Goal: Information Seeking & Learning: Learn about a topic

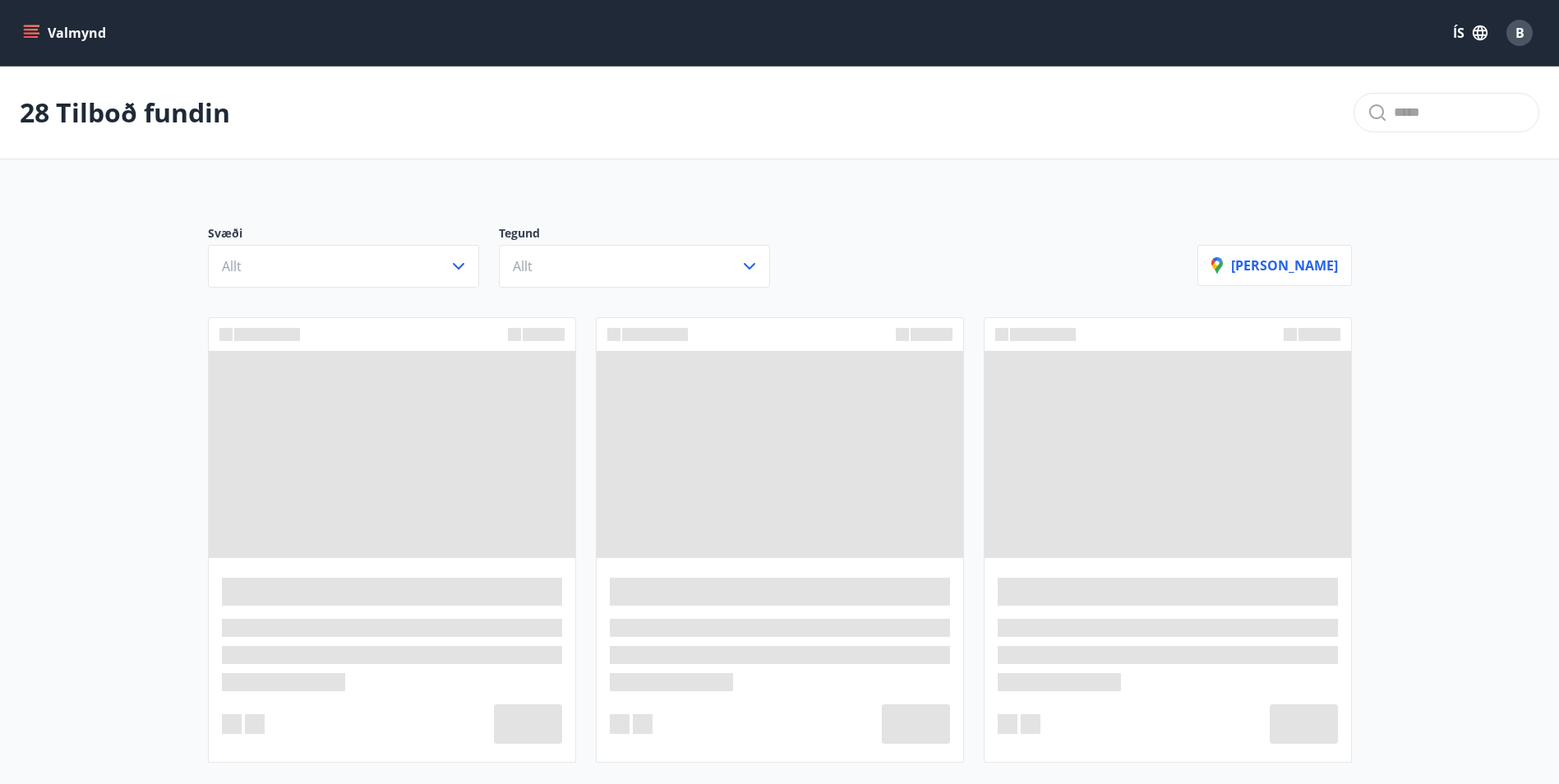
click at [27, 31] on icon "menu" at bounding box center [31, 30] width 15 height 2
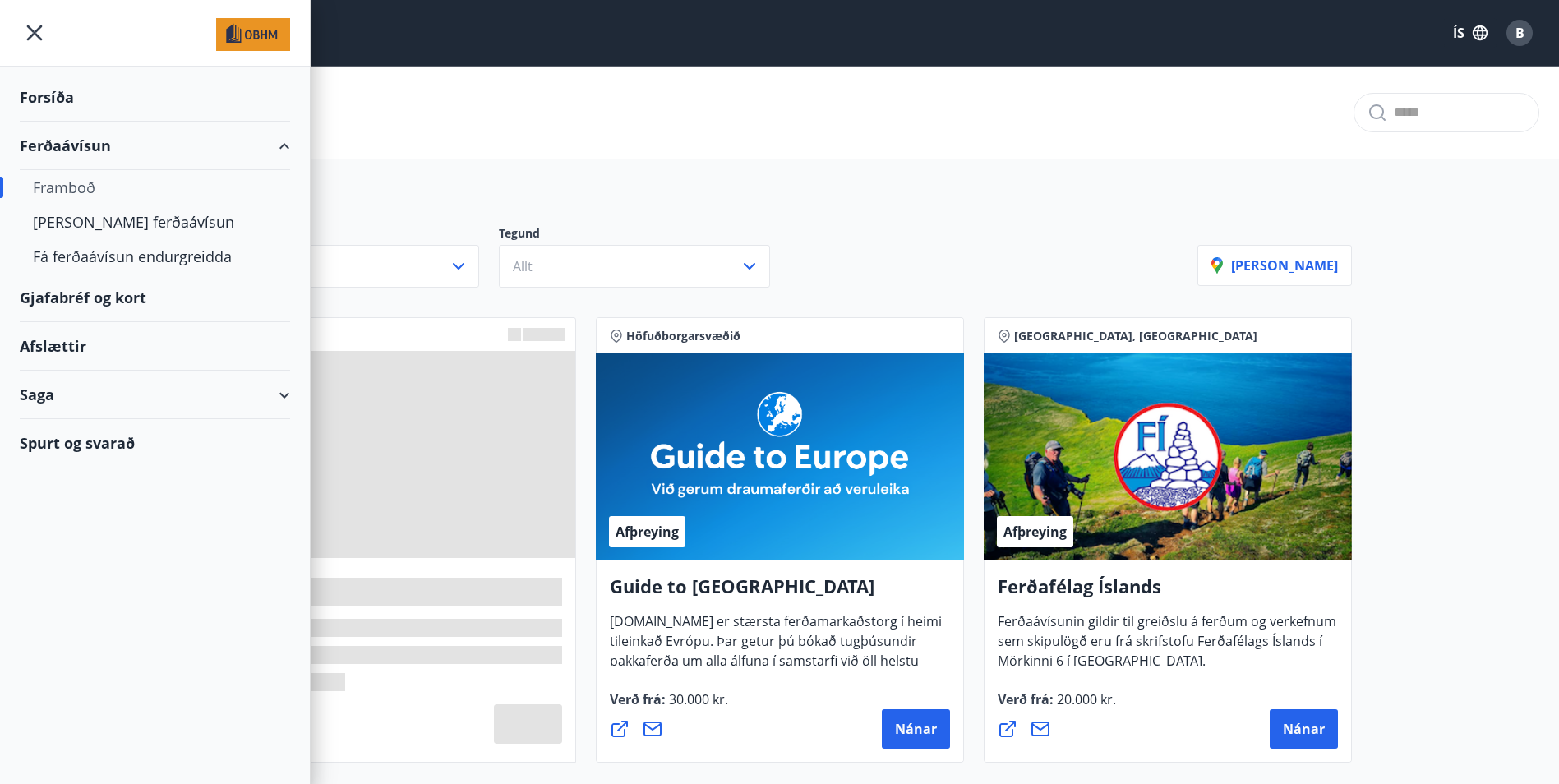
click at [113, 395] on div "Saga" at bounding box center [155, 395] width 271 height 49
click at [103, 550] on div "Spurt og svarað" at bounding box center [155, 547] width 271 height 48
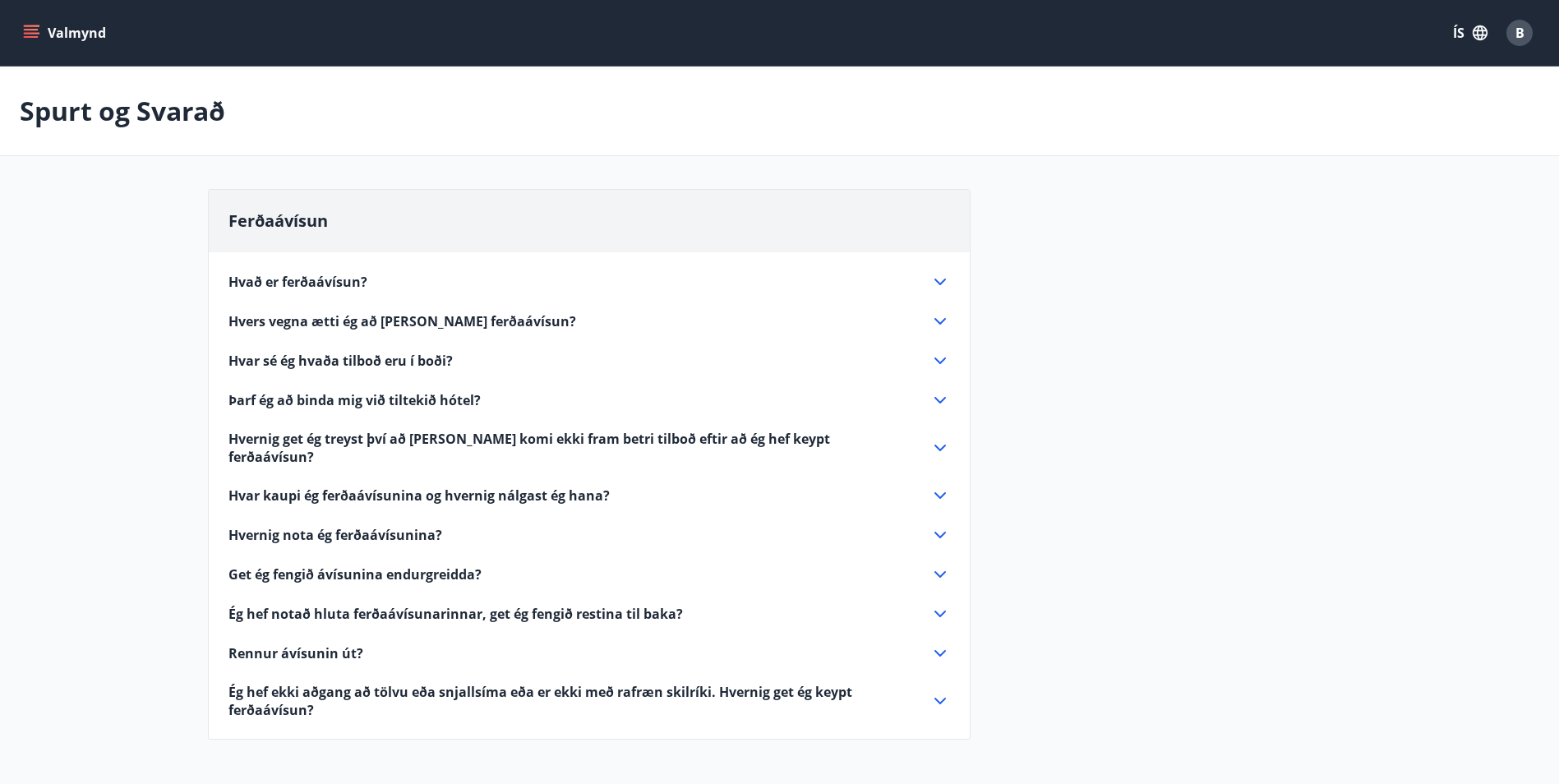
click at [414, 605] on span "Ég hef notað hluta ferðaávísunarinnar, get ég fengið restina til baka?" at bounding box center [455, 614] width 455 height 18
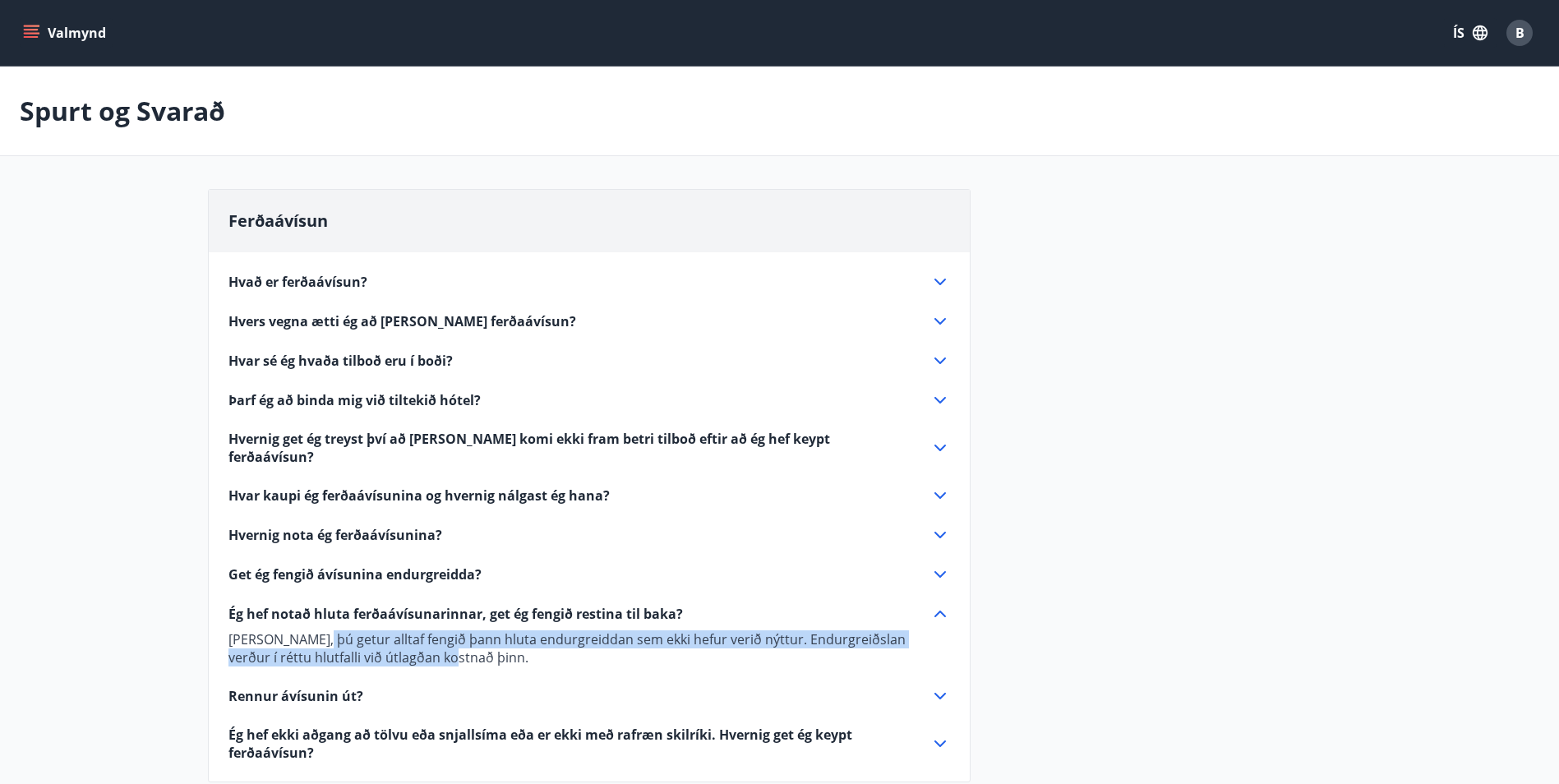
drag, startPoint x: 360, startPoint y: 630, endPoint x: 552, endPoint y: 640, distance: 192.3
click at [552, 640] on p "[PERSON_NAME], þú getur alltaf fengið þann hluta endurgreiddan sem ekki hefur v…" at bounding box center [589, 648] width 722 height 36
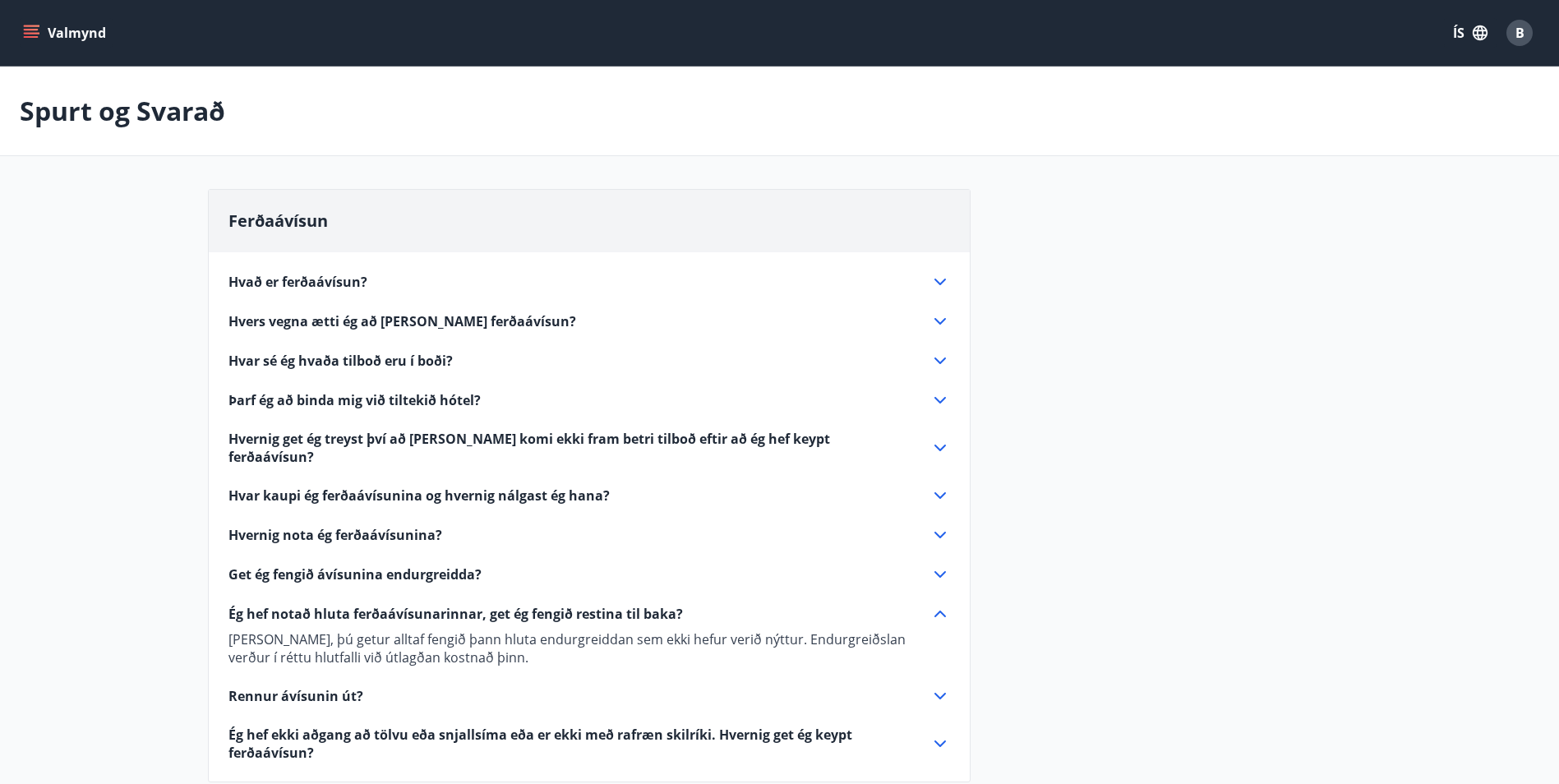
click at [425, 605] on span "Ég hef notað hluta ferðaávísunarinnar, get ég fengið restina til baka?" at bounding box center [455, 614] width 455 height 18
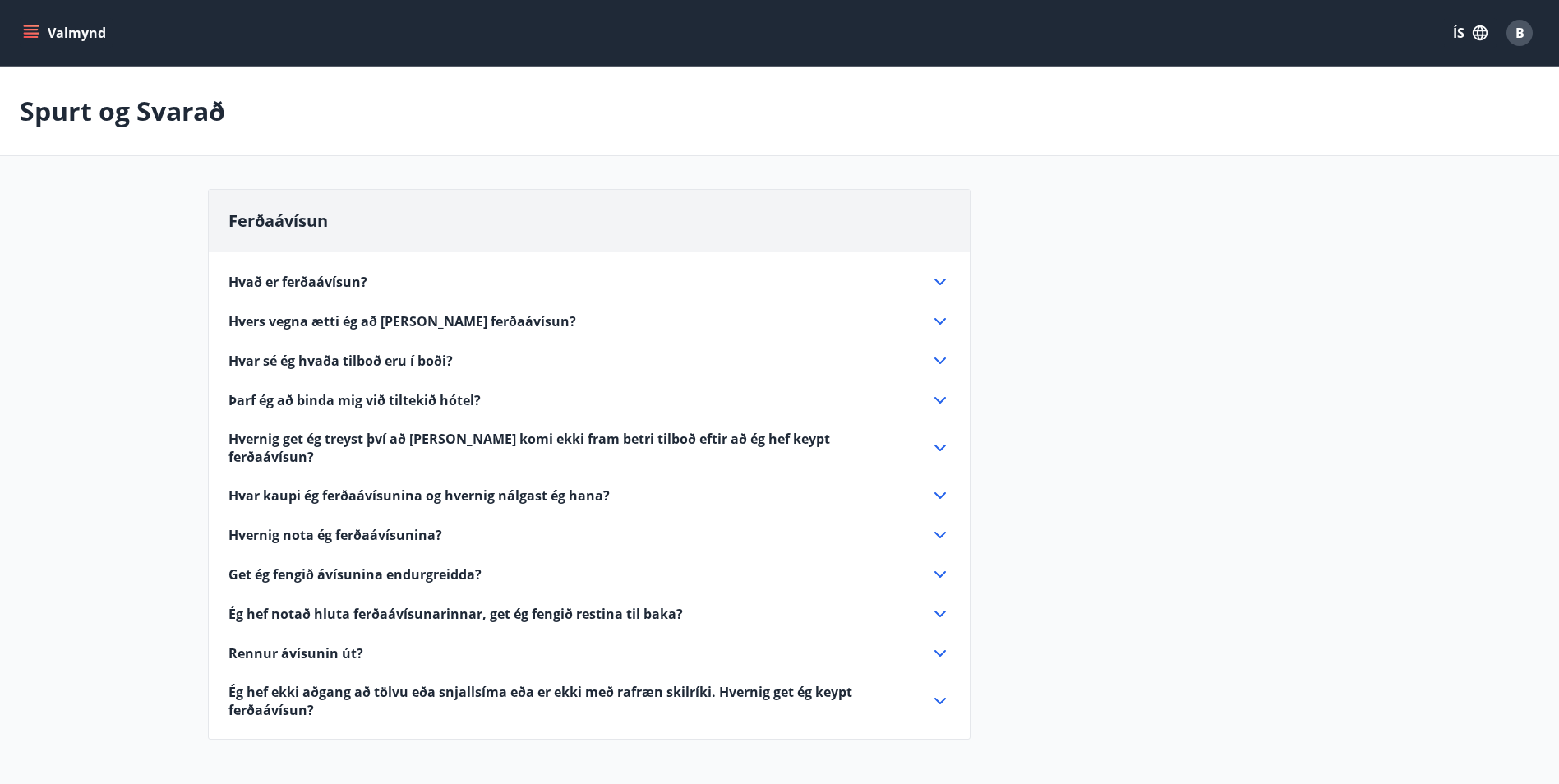
click at [411, 566] on span "Get ég fengið ávísunina endurgreidda?" at bounding box center [355, 574] width 253 height 18
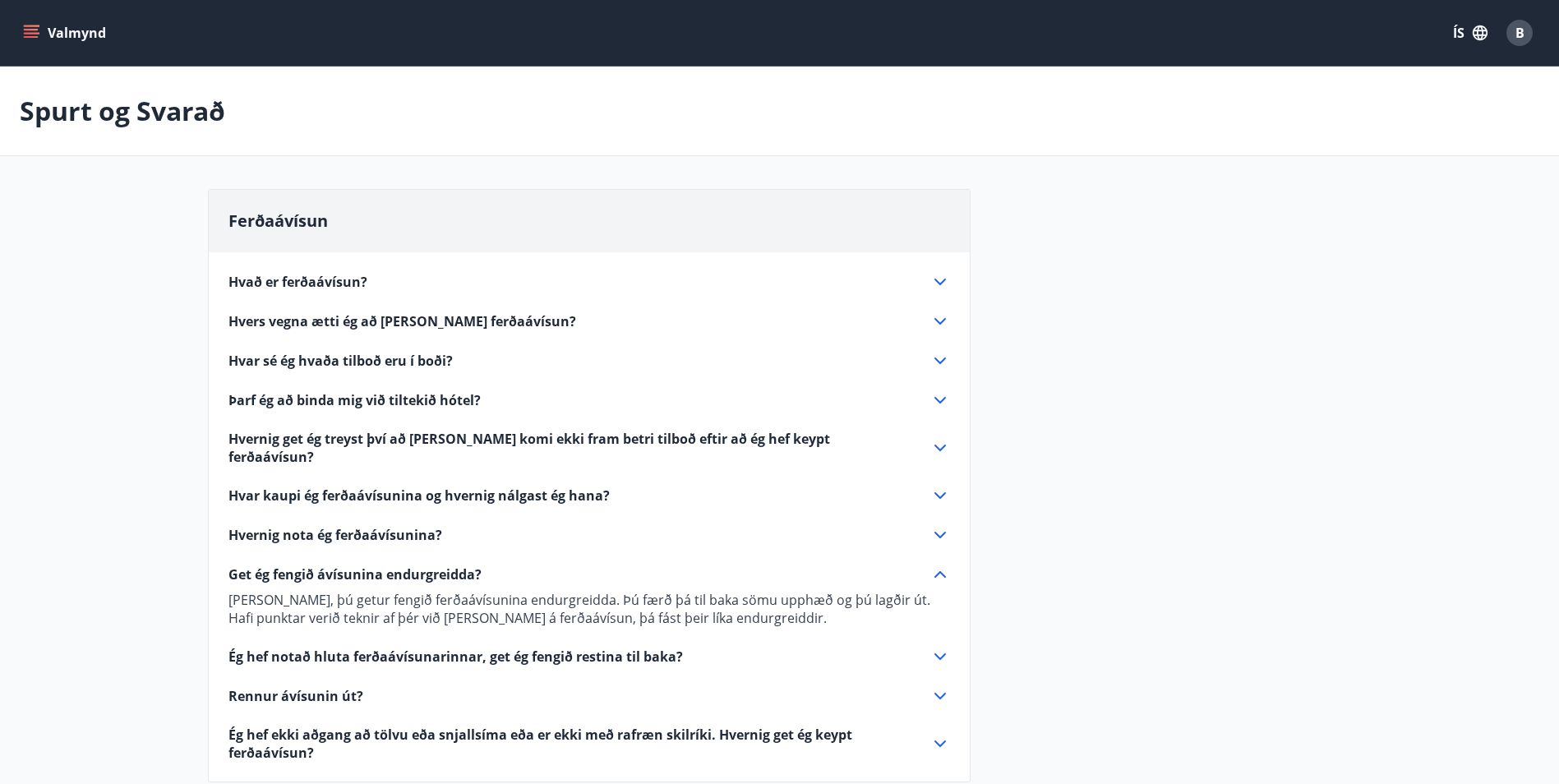
click at [404, 566] on span "Get ég fengið ávísunina endurgreidda?" at bounding box center [355, 574] width 253 height 18
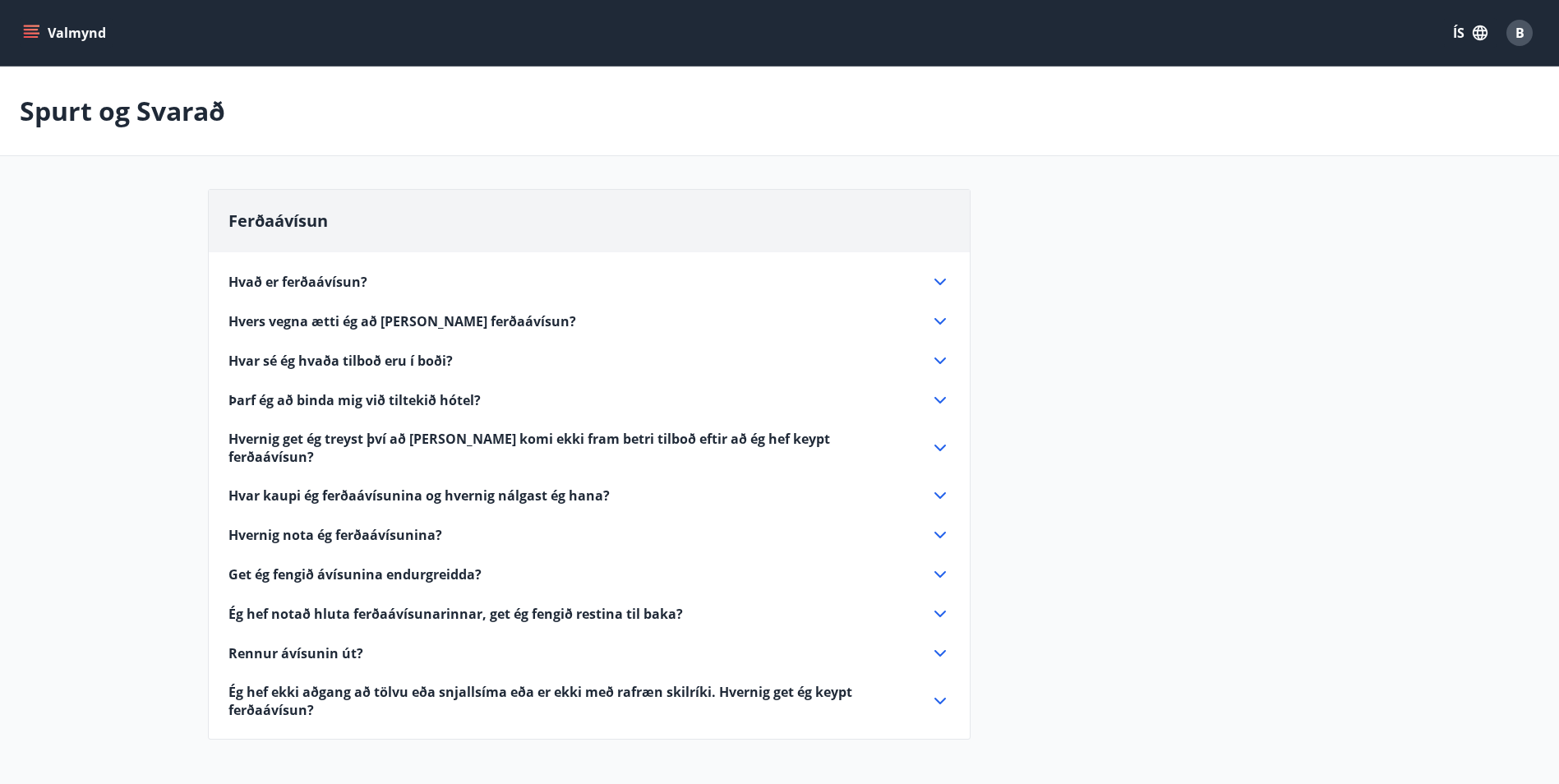
click at [395, 526] on span "Hvernig nota ég ferðaávísunina?" at bounding box center [336, 534] width 214 height 18
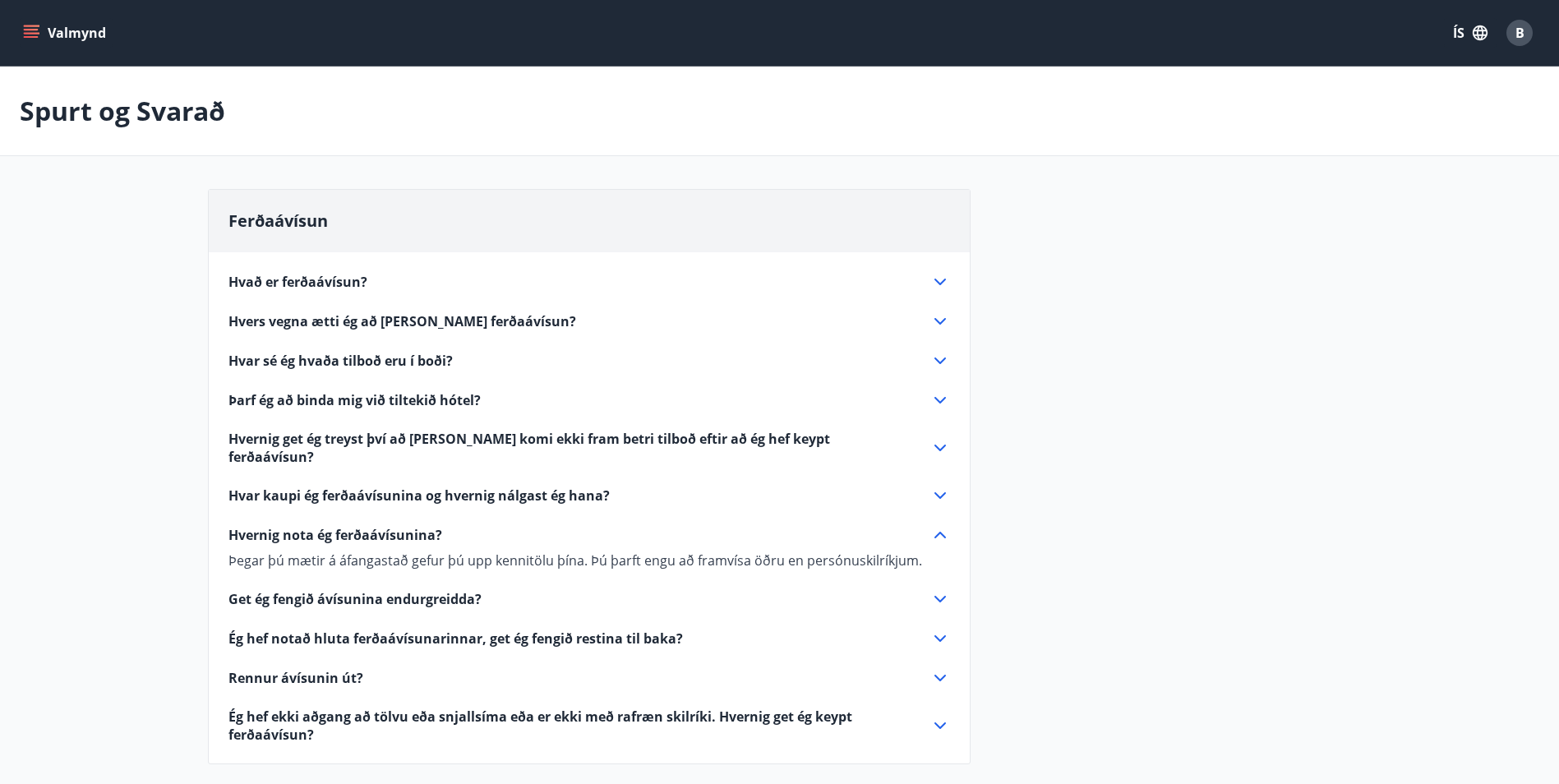
click at [395, 526] on span "Hvernig nota ég ferðaávísunina?" at bounding box center [336, 534] width 214 height 18
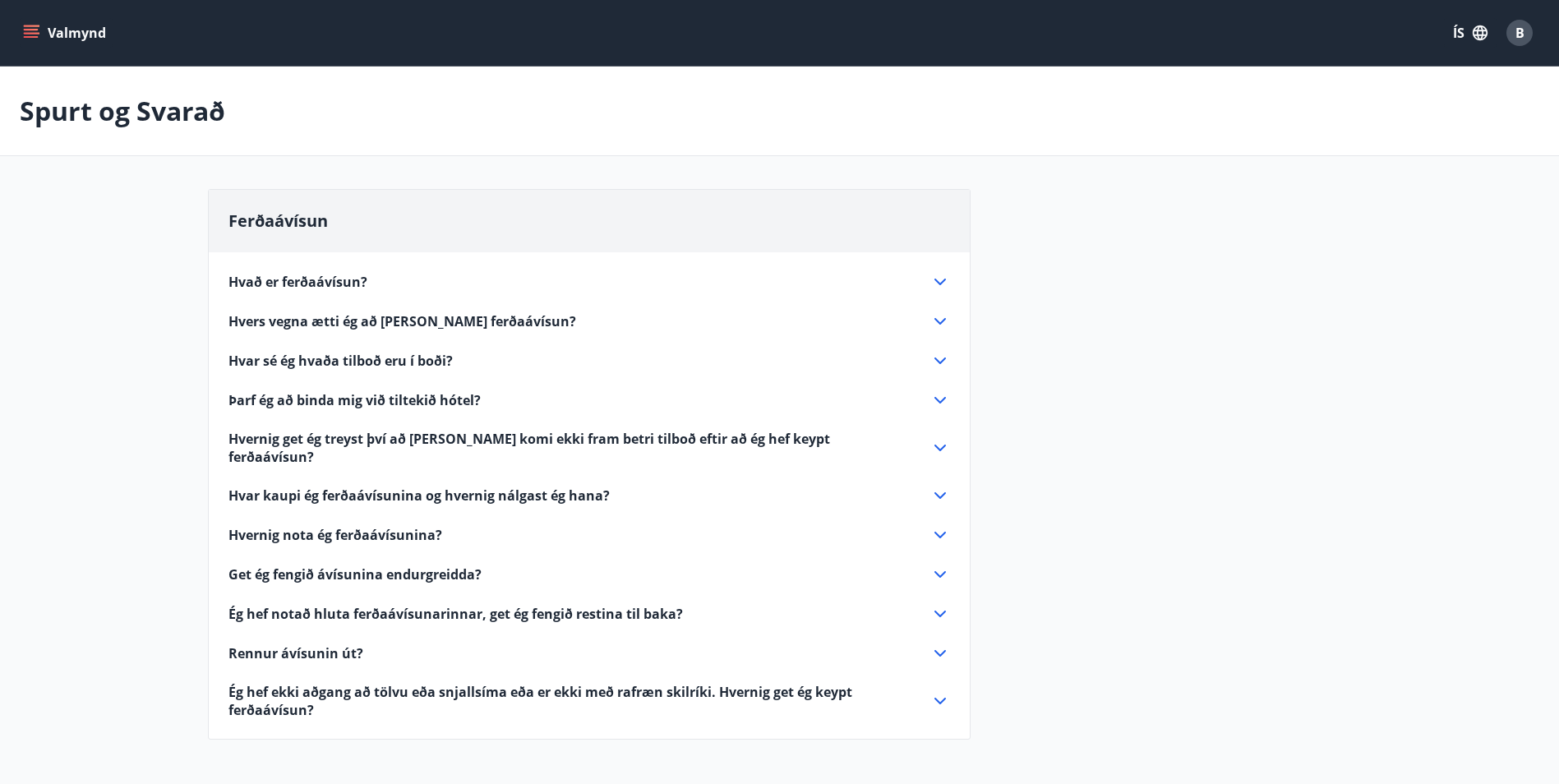
click at [407, 486] on span "Hvar kaupi ég ferðaávísunina og hvernig nálgast ég hana?" at bounding box center [420, 495] width 382 height 18
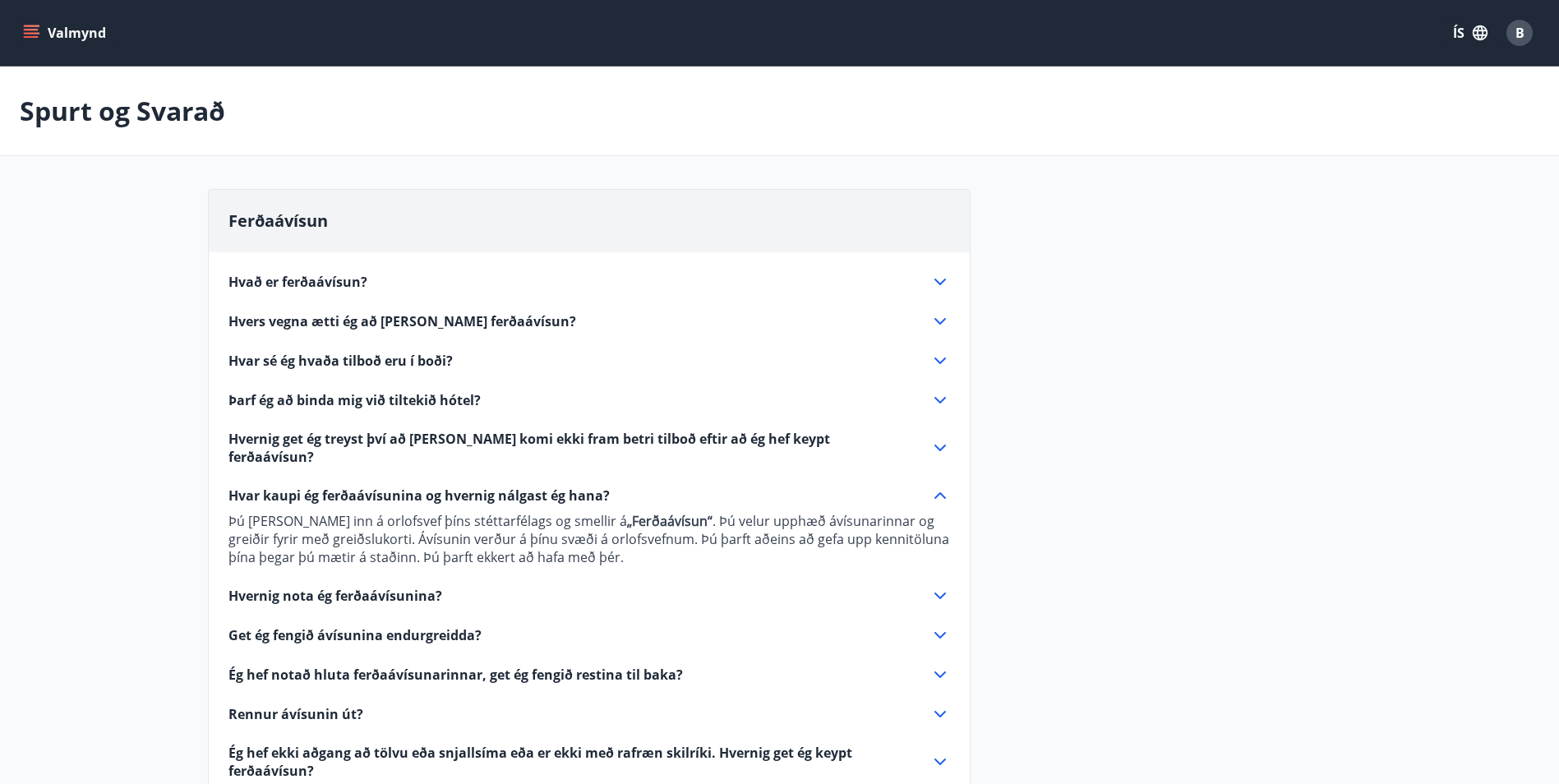
click at [422, 486] on span "Hvar kaupi ég ferðaávísunina og hvernig nálgast ég hana?" at bounding box center [420, 495] width 382 height 18
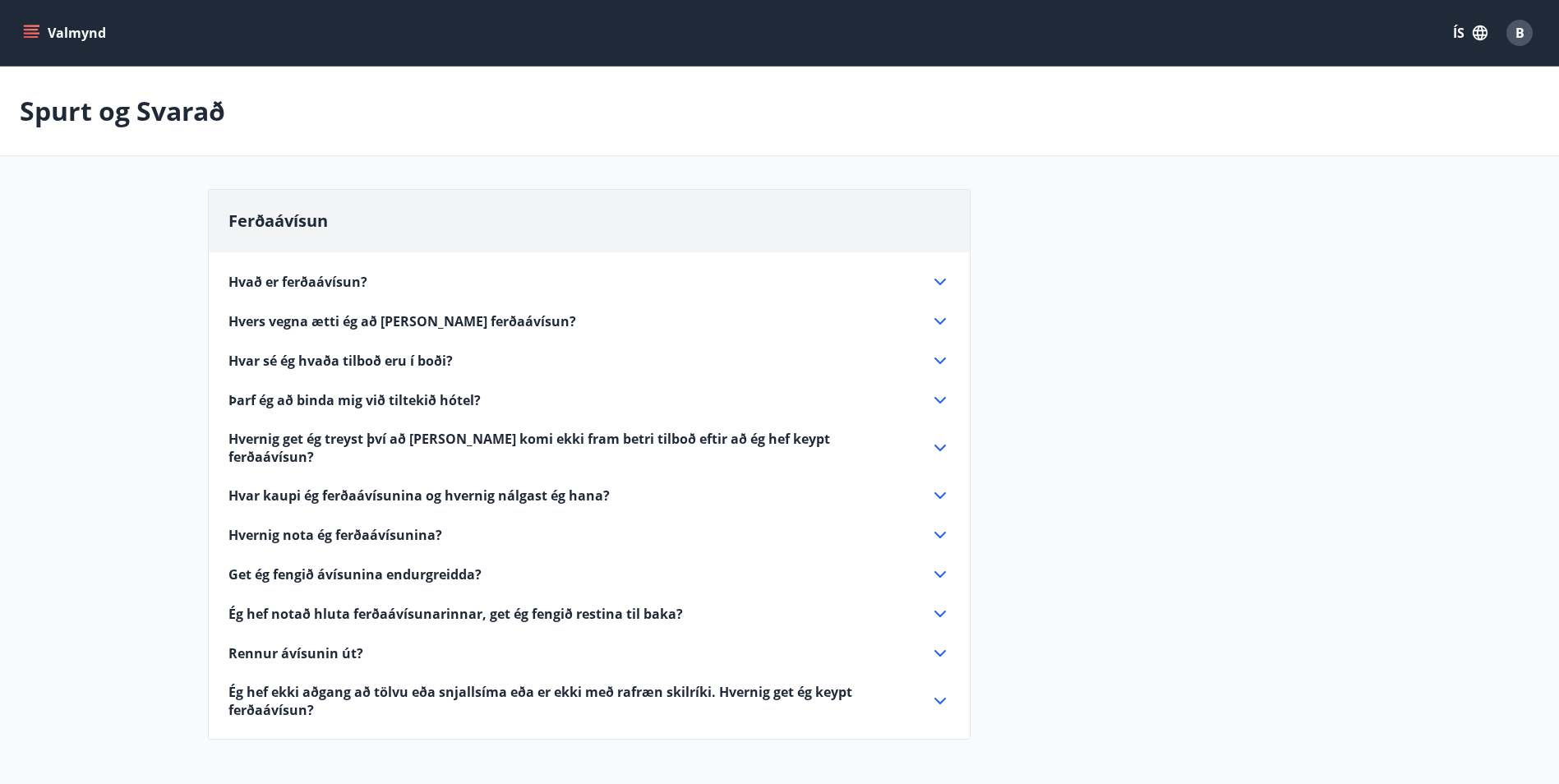
click at [422, 486] on span "Hvar kaupi ég ferðaávísunina og hvernig nálgast ég hana?" at bounding box center [420, 495] width 382 height 18
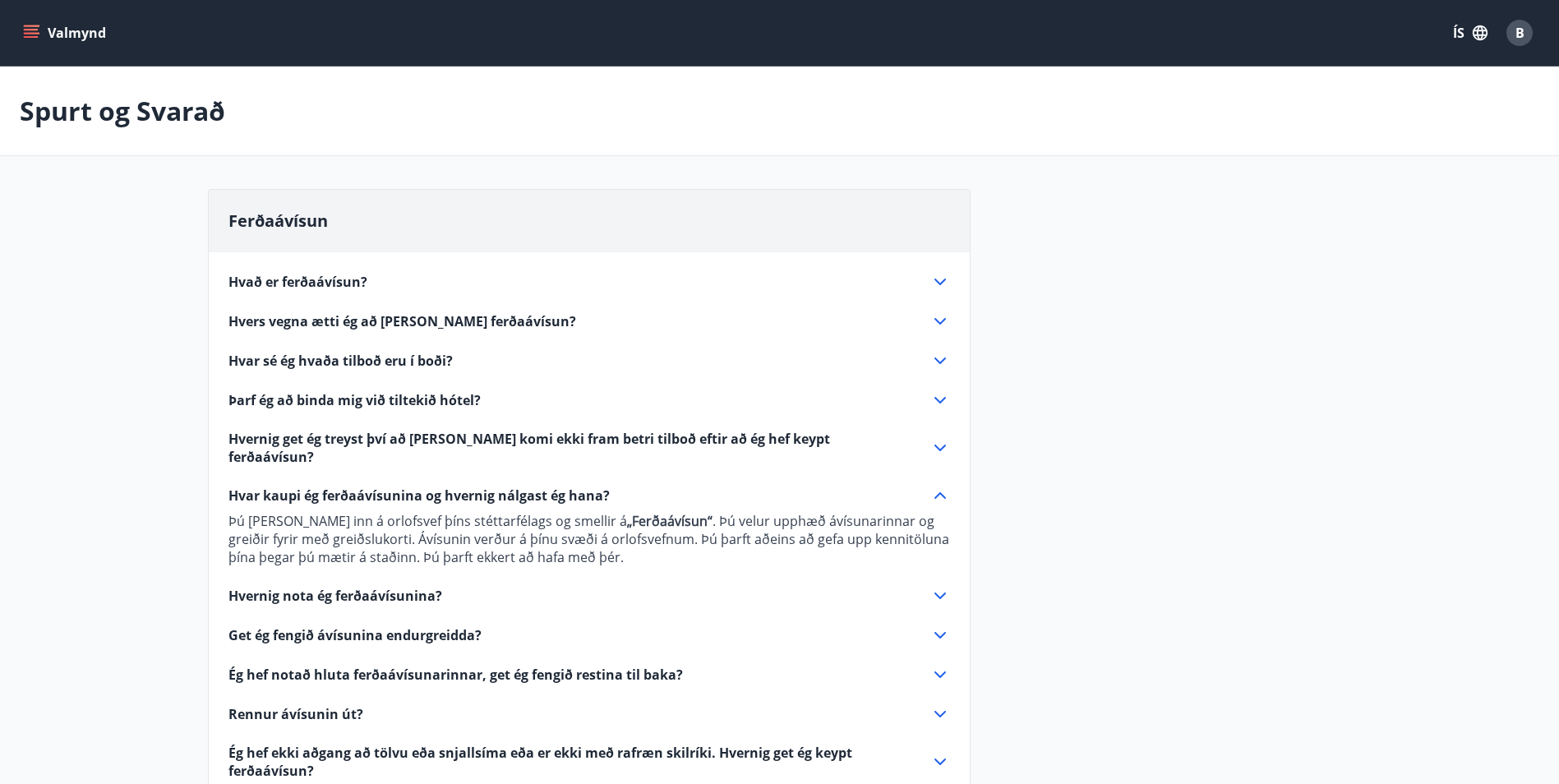
click at [422, 486] on span "Hvar kaupi ég ferðaávísunina og hvernig nálgast ég hana?" at bounding box center [420, 495] width 382 height 18
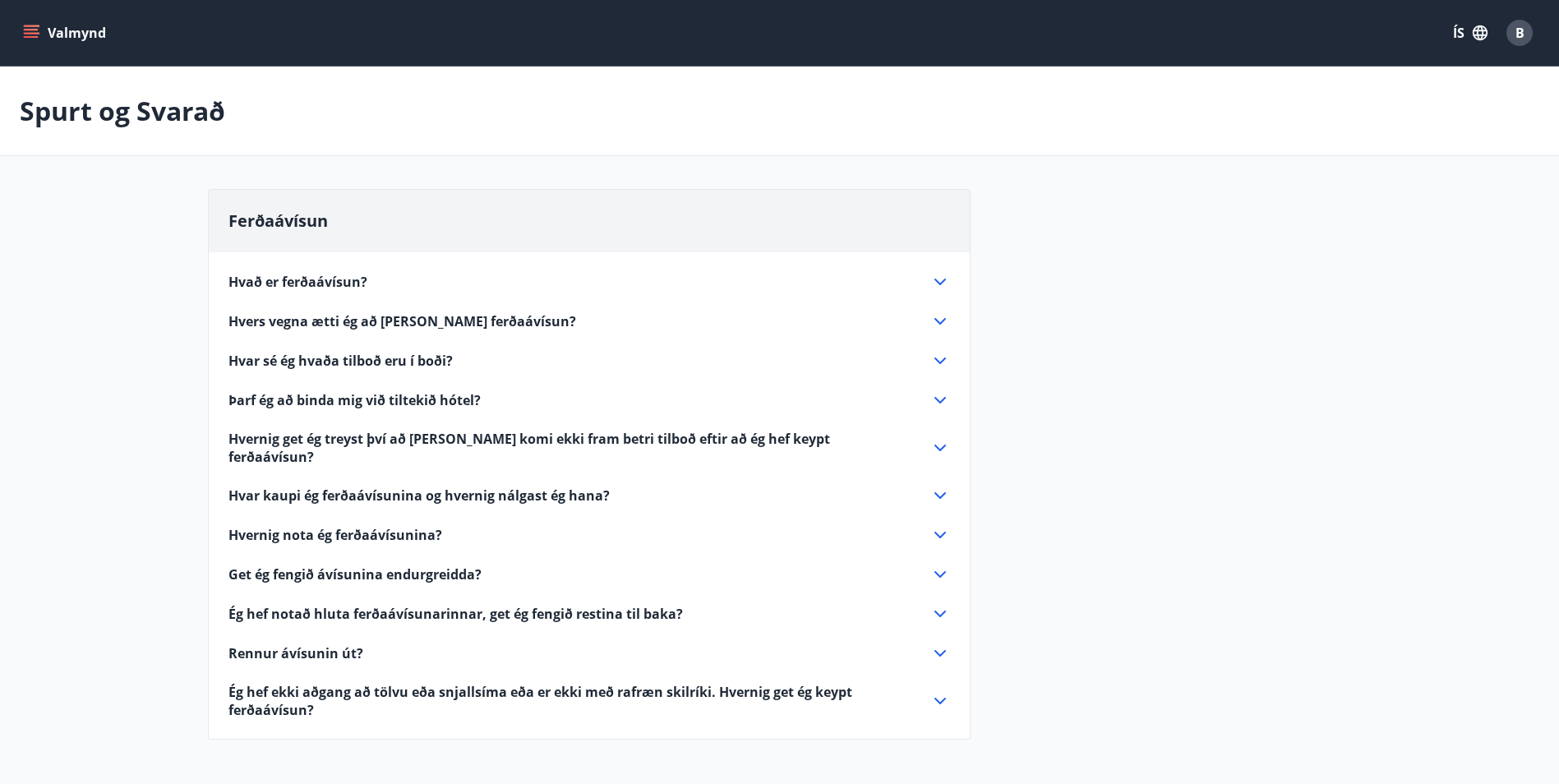
click at [424, 486] on span "Hvar kaupi ég ferðaávísunina og hvernig nálgast ég hana?" at bounding box center [420, 495] width 382 height 18
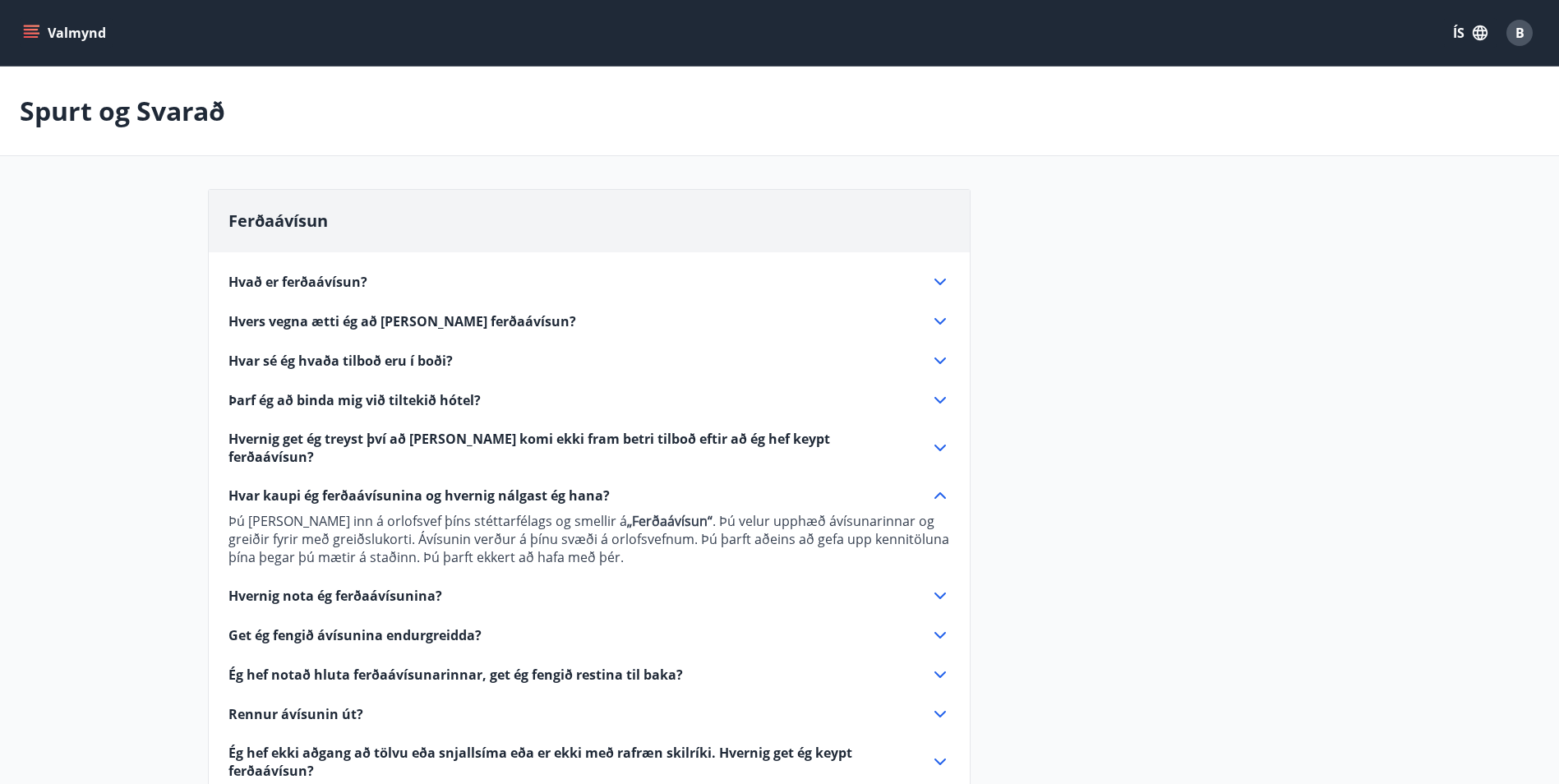
click at [424, 486] on span "Hvar kaupi ég ferðaávísunina og hvernig nálgast ég hana?" at bounding box center [420, 495] width 382 height 18
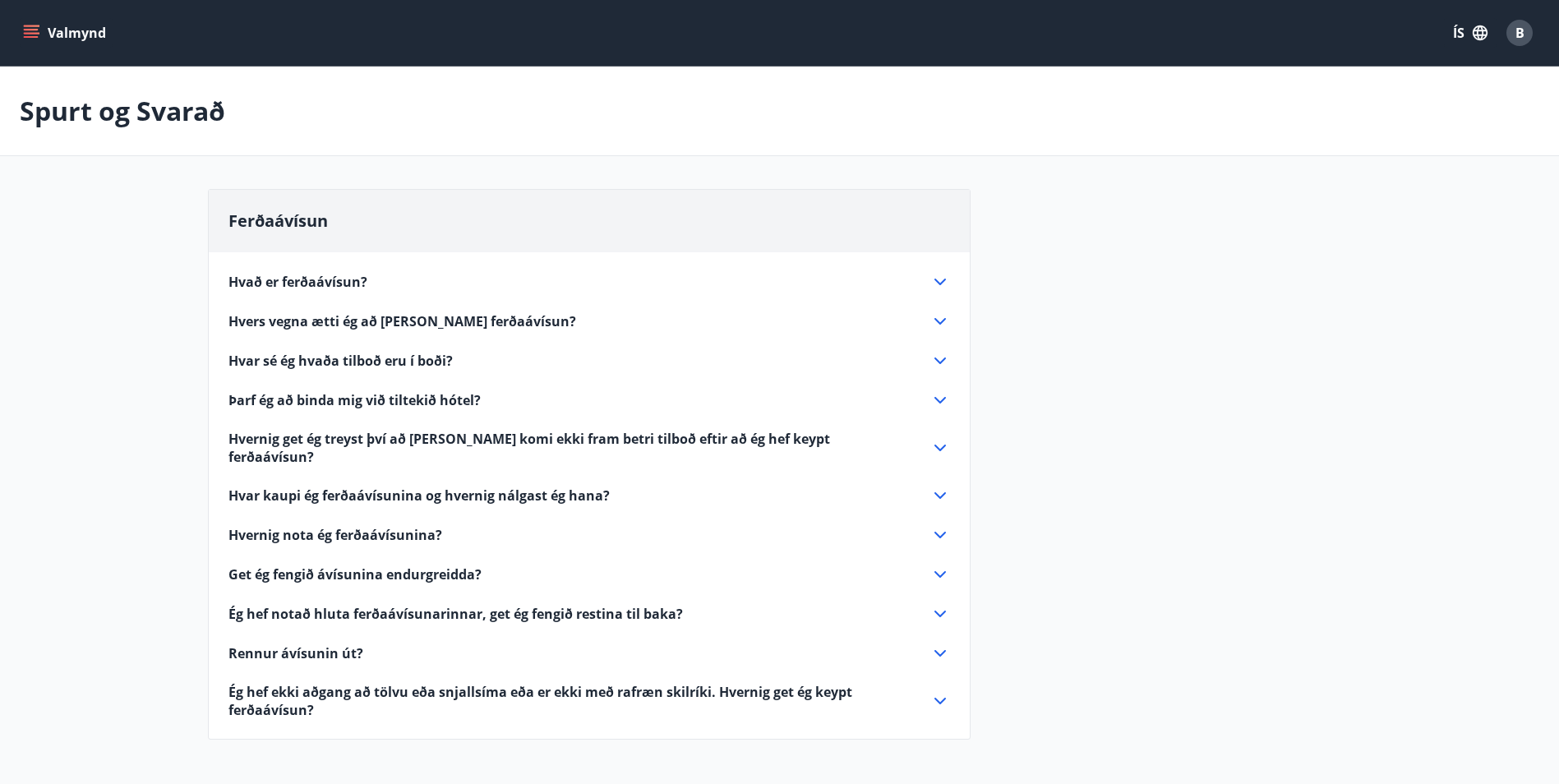
click at [28, 44] on button "Valmynd" at bounding box center [66, 33] width 92 height 30
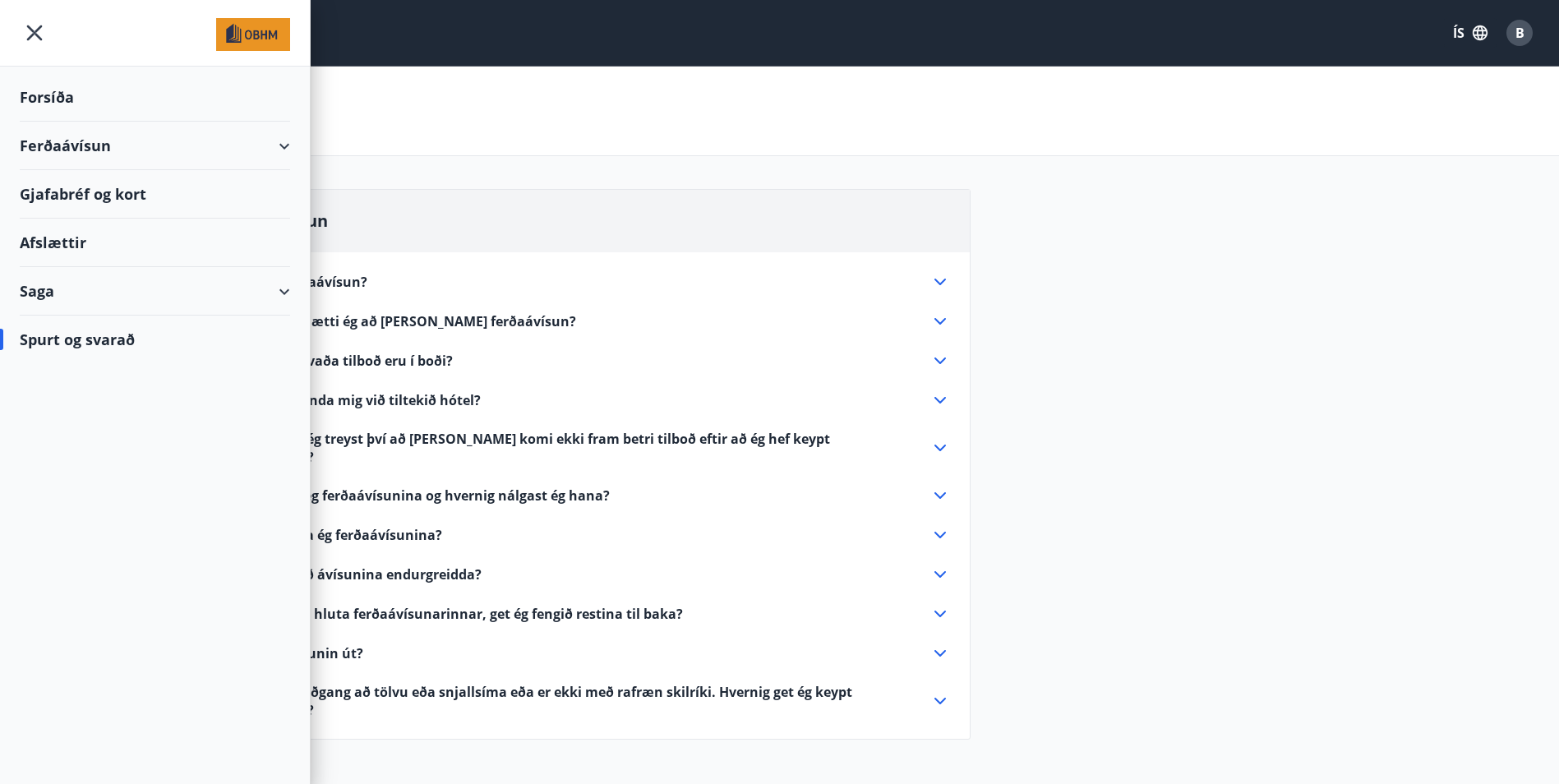
click at [224, 297] on div "Saga" at bounding box center [155, 291] width 271 height 49
click at [154, 325] on div "Ferðaávísun" at bounding box center [154, 333] width 244 height 34
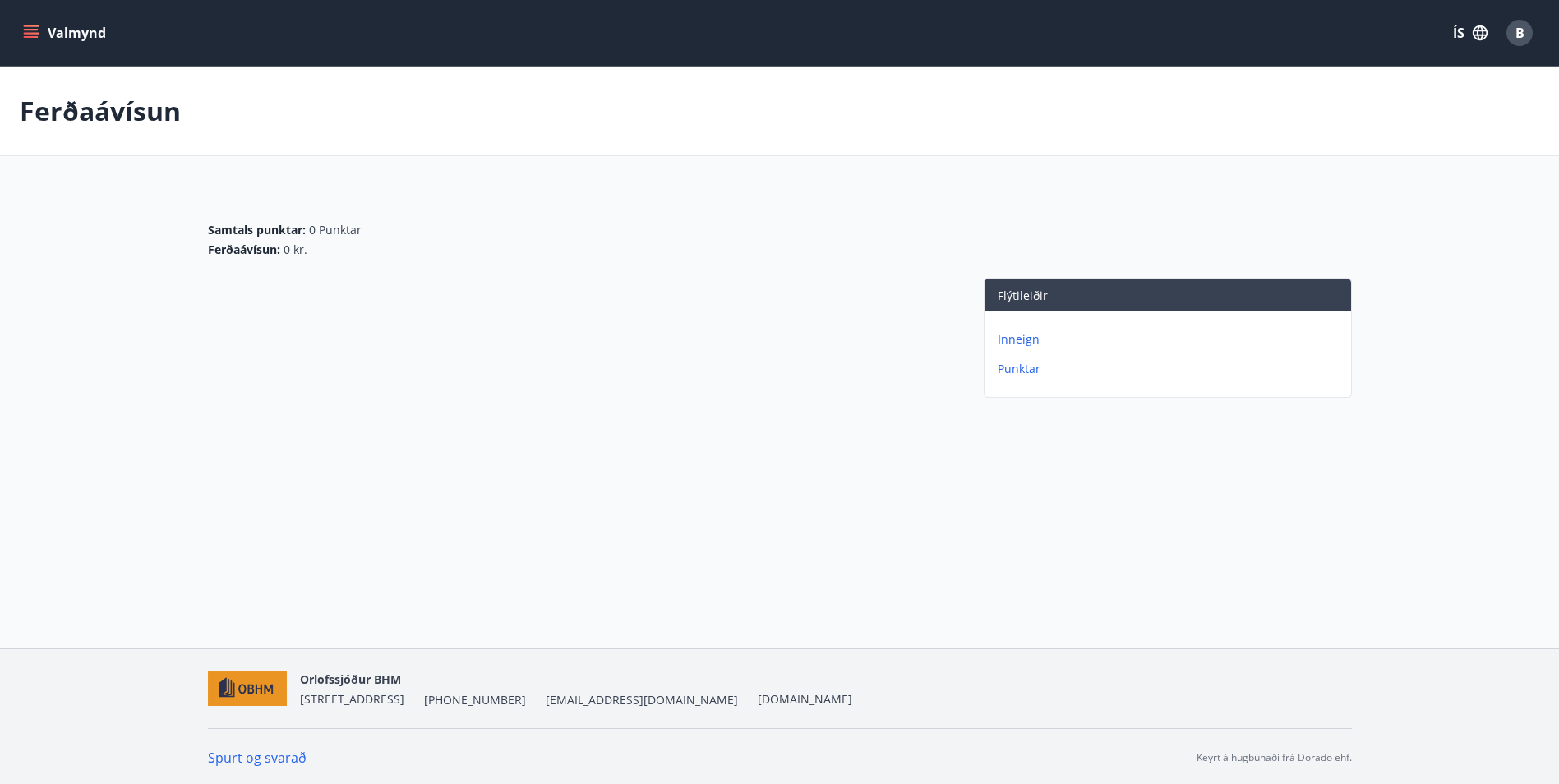
click at [27, 43] on button "Valmynd" at bounding box center [66, 33] width 92 height 30
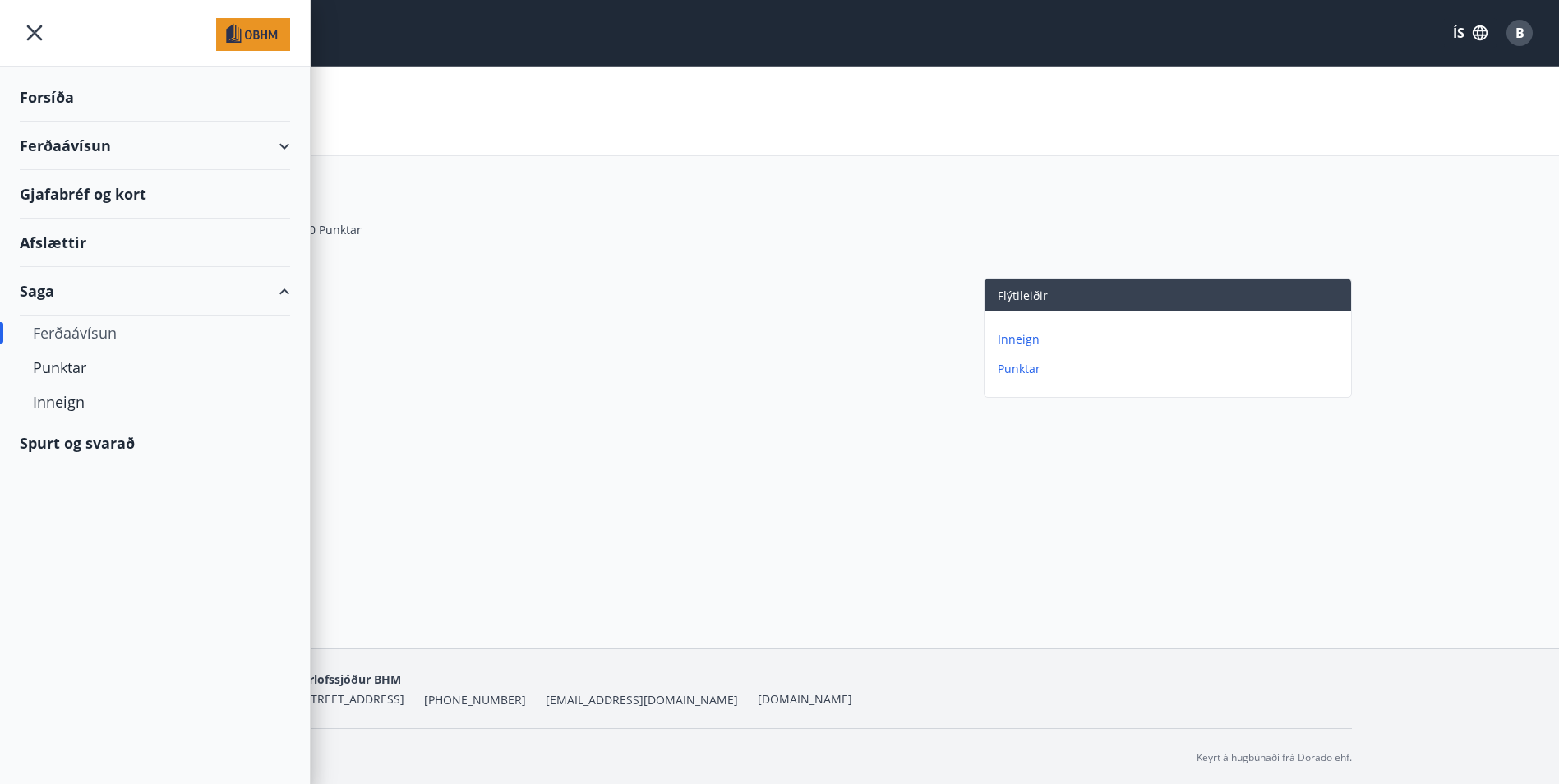
drag, startPoint x: 282, startPoint y: 299, endPoint x: 341, endPoint y: 371, distance: 93.1
click at [283, 300] on div "Saga" at bounding box center [155, 291] width 271 height 49
click at [22, 40] on icon "menu" at bounding box center [34, 33] width 30 height 30
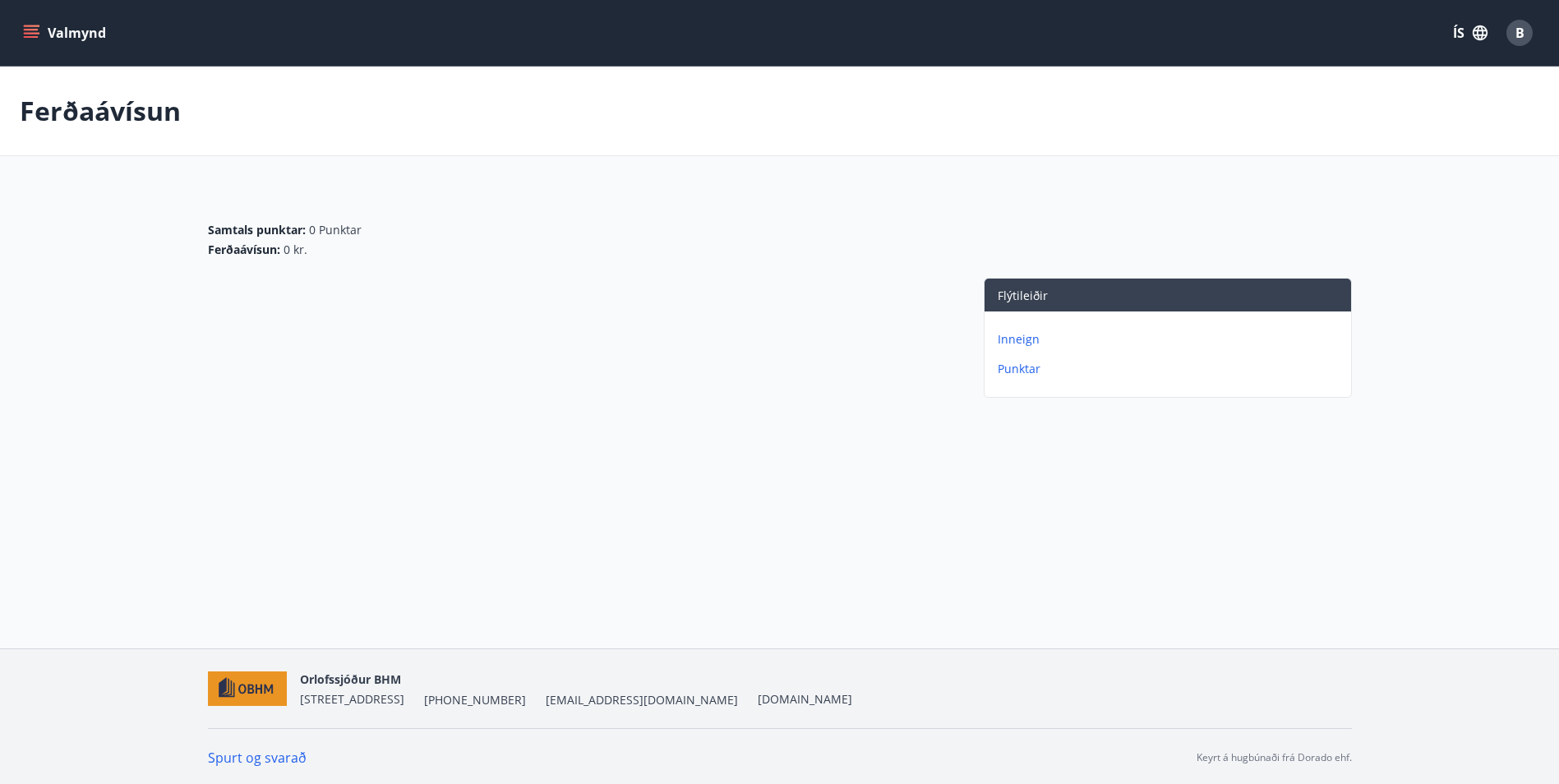
drag, startPoint x: 45, startPoint y: 32, endPoint x: 47, endPoint y: 60, distance: 28.1
click at [45, 37] on button "Valmynd" at bounding box center [66, 33] width 92 height 30
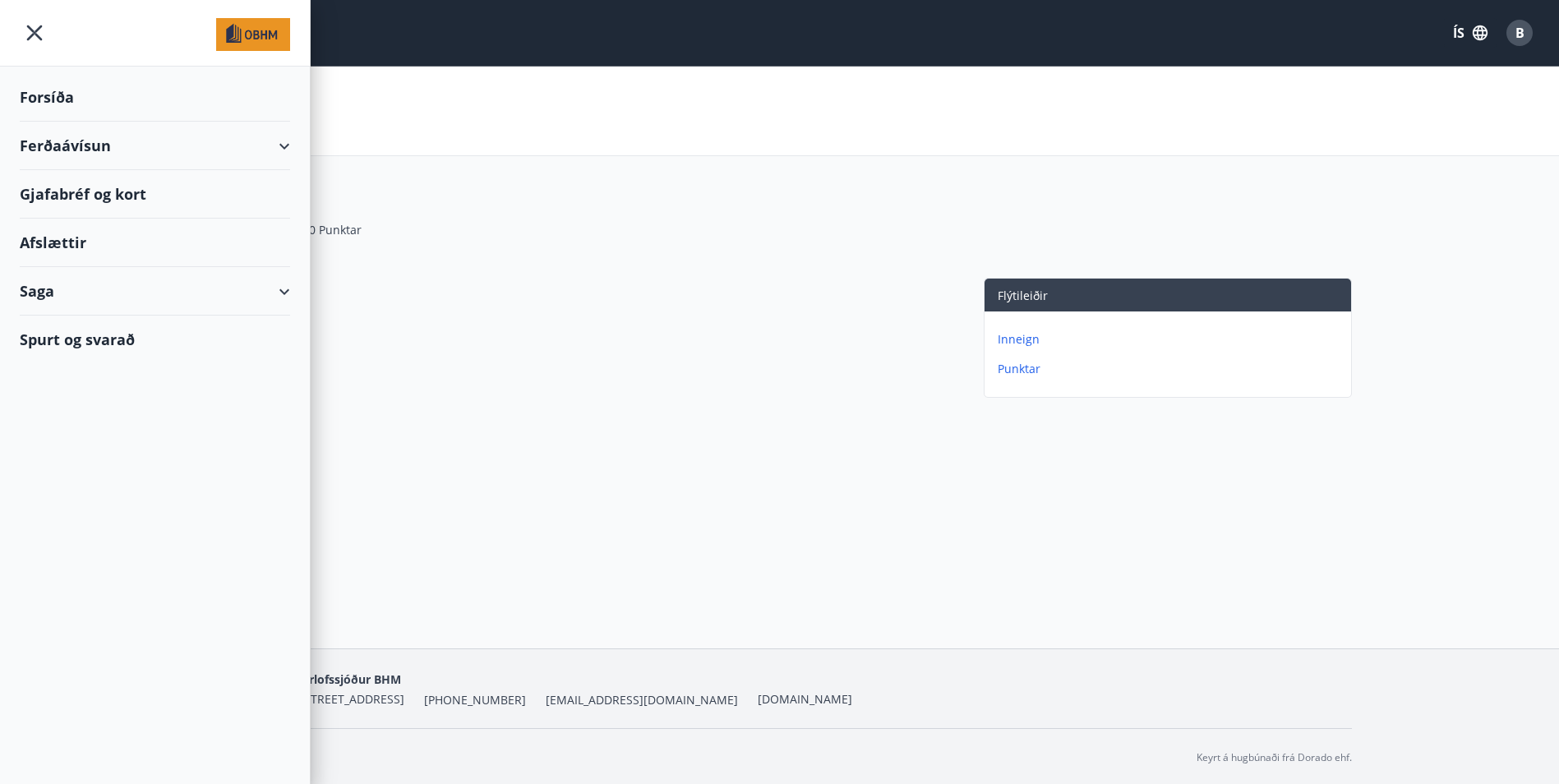
click at [237, 157] on div "Ferðaávísun" at bounding box center [155, 146] width 271 height 49
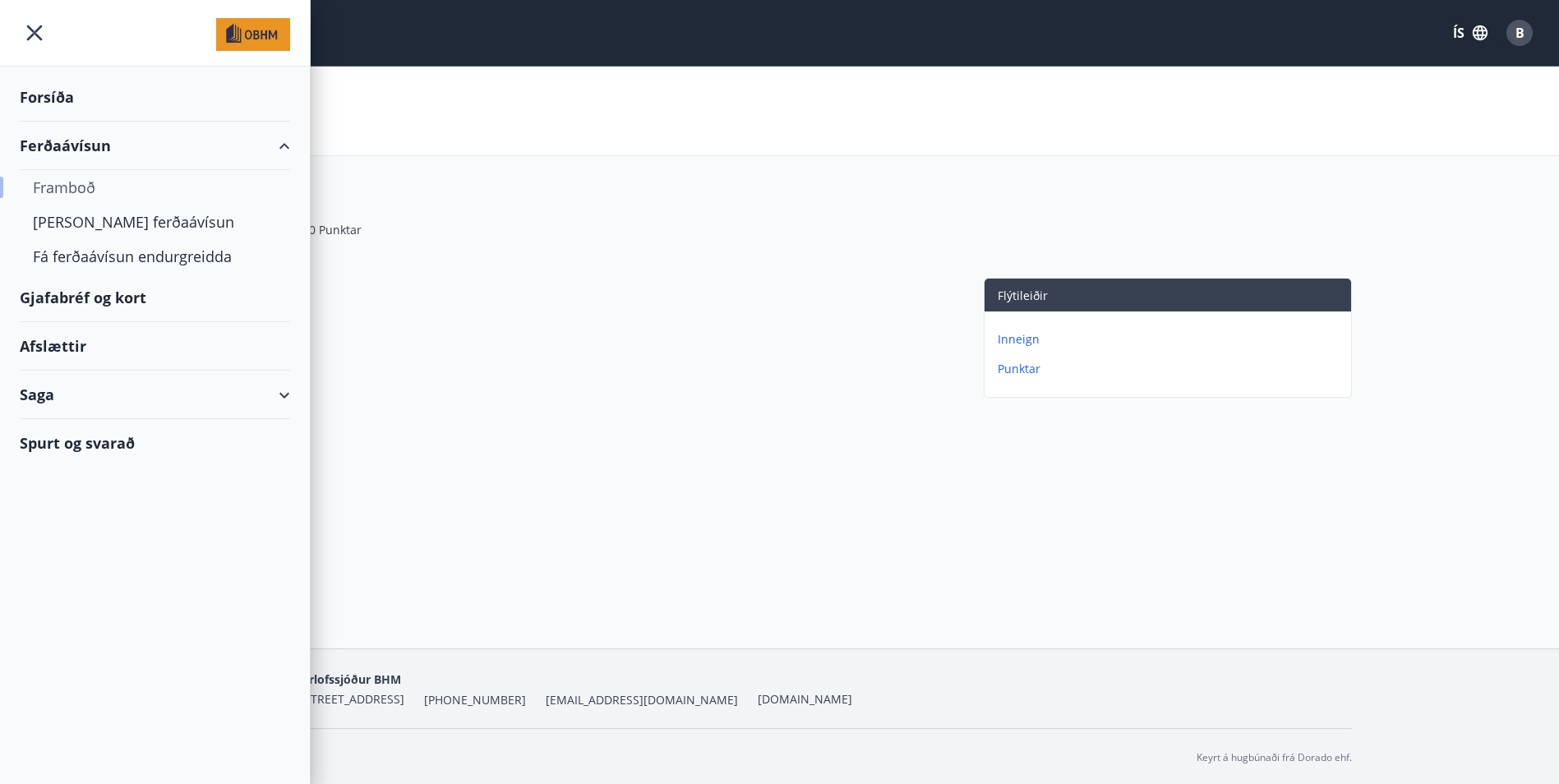
click at [104, 193] on div "Framboð" at bounding box center [154, 187] width 244 height 34
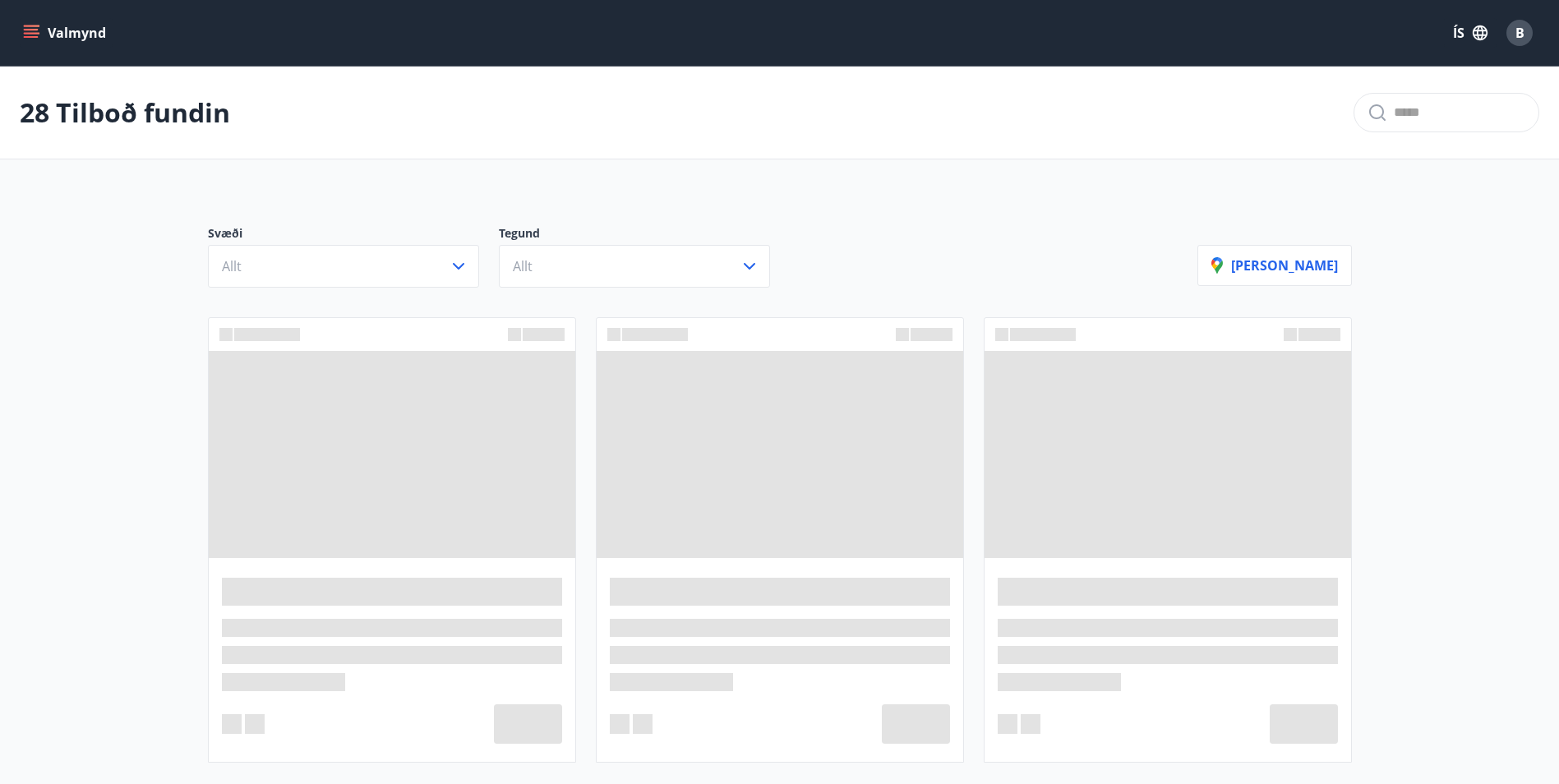
click at [28, 40] on button "Valmynd" at bounding box center [66, 33] width 92 height 30
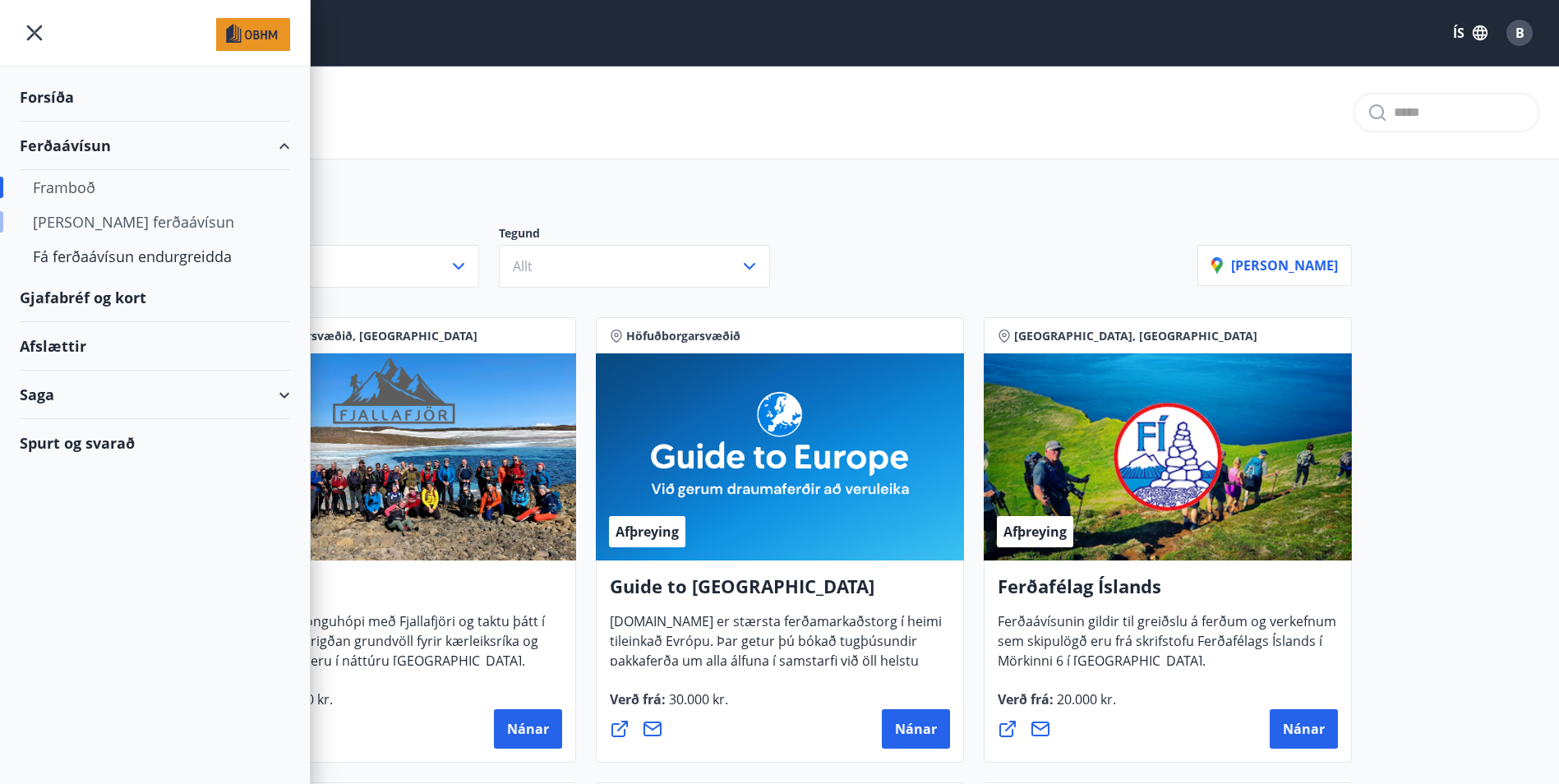
click at [111, 224] on div "[PERSON_NAME] ferðaávísun" at bounding box center [154, 222] width 244 height 34
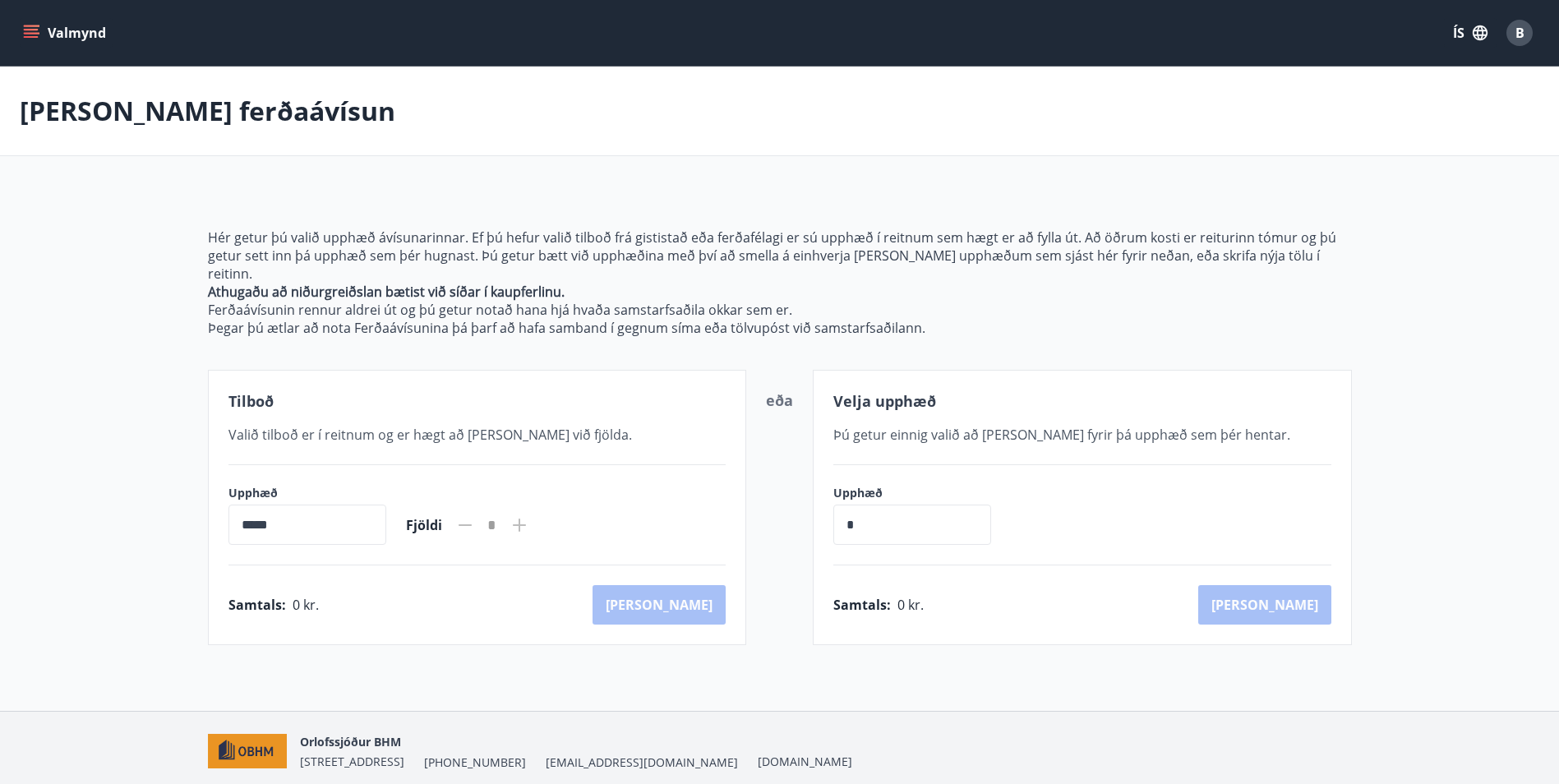
click at [88, 32] on button "Valmynd" at bounding box center [66, 33] width 92 height 30
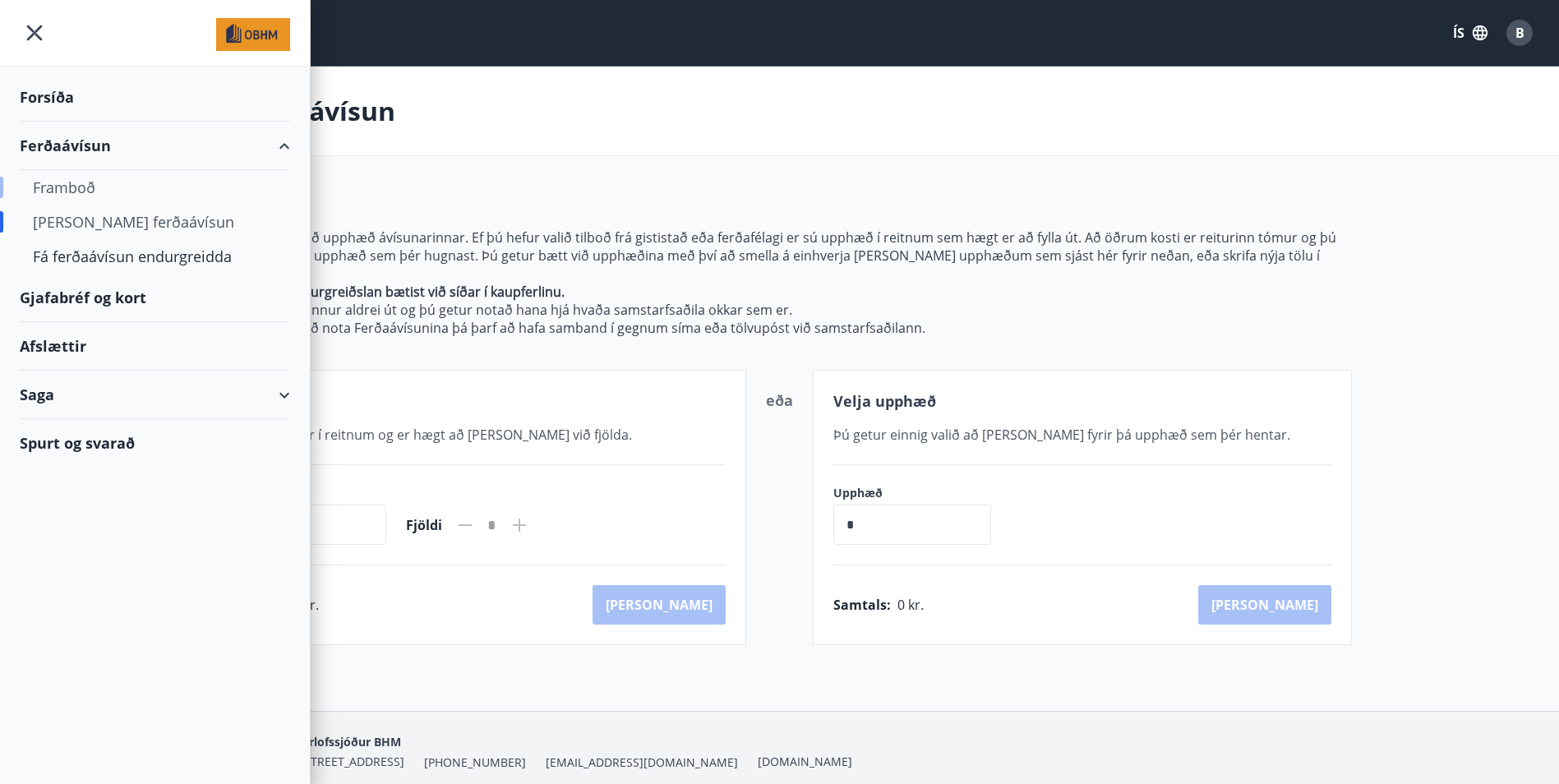
click at [81, 187] on div "Framboð" at bounding box center [154, 187] width 244 height 34
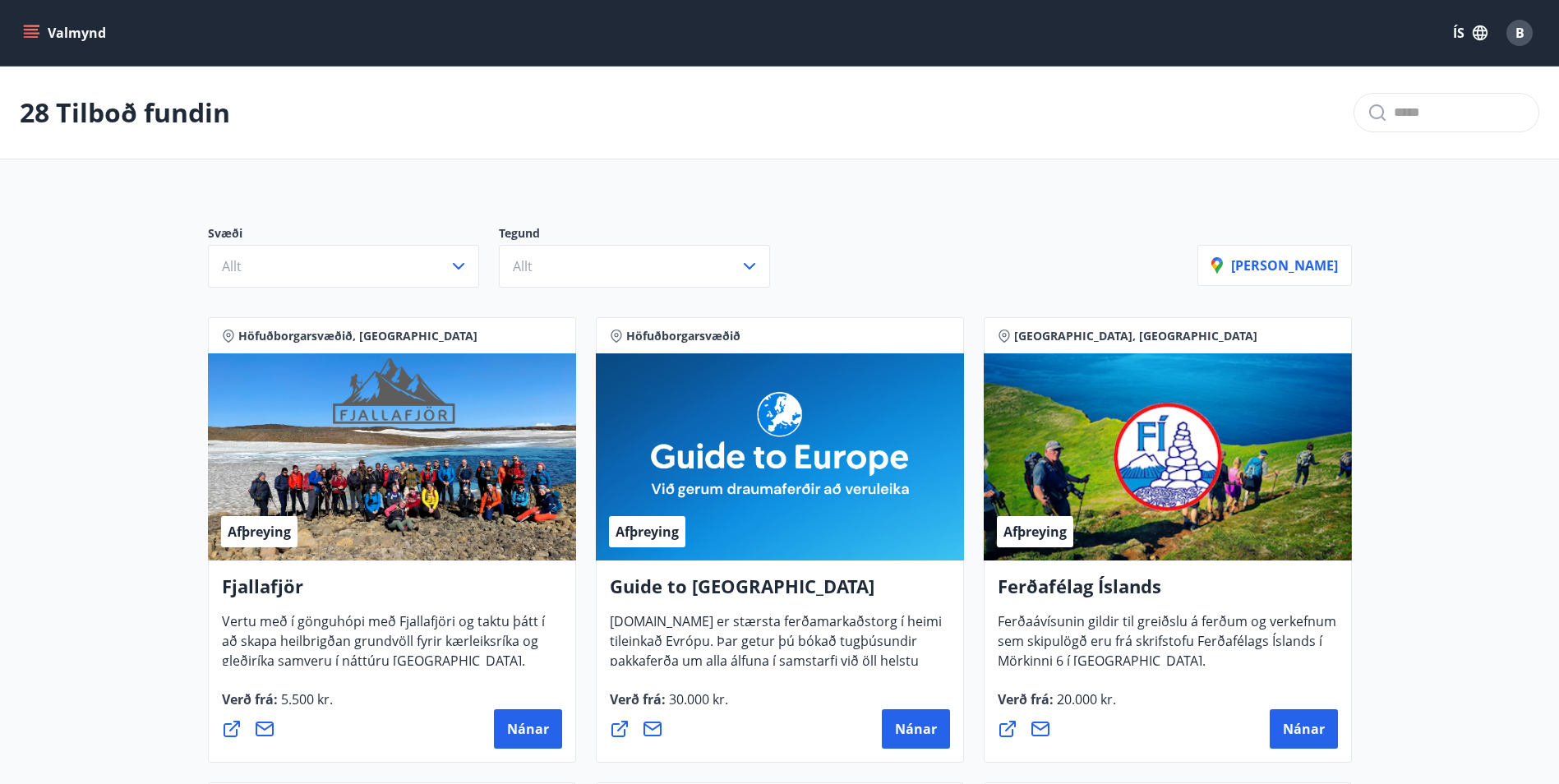
click at [92, 39] on button "Valmynd" at bounding box center [66, 33] width 92 height 30
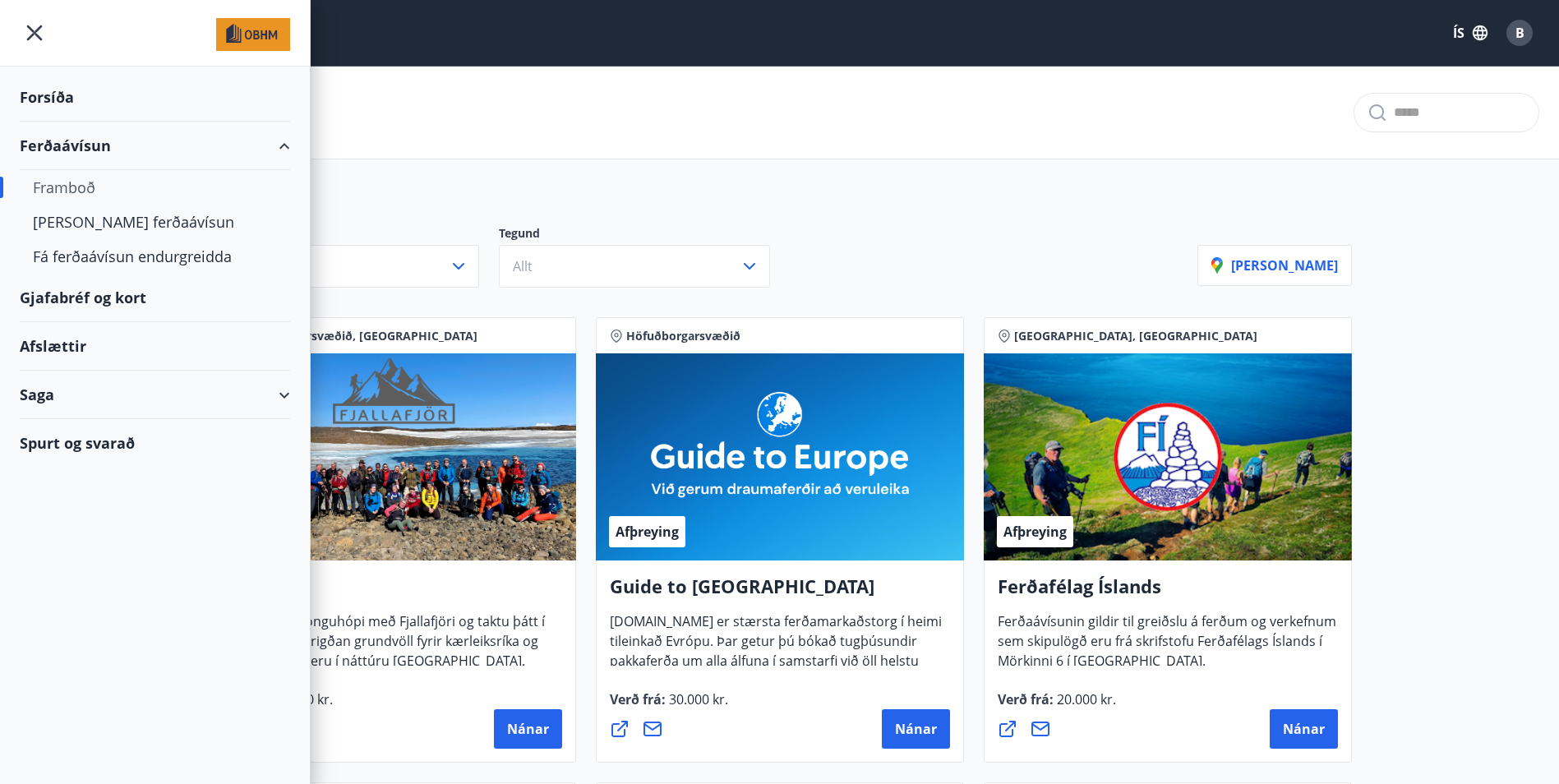
click at [510, 133] on div "28 Tilboð fundin" at bounding box center [779, 113] width 1559 height 92
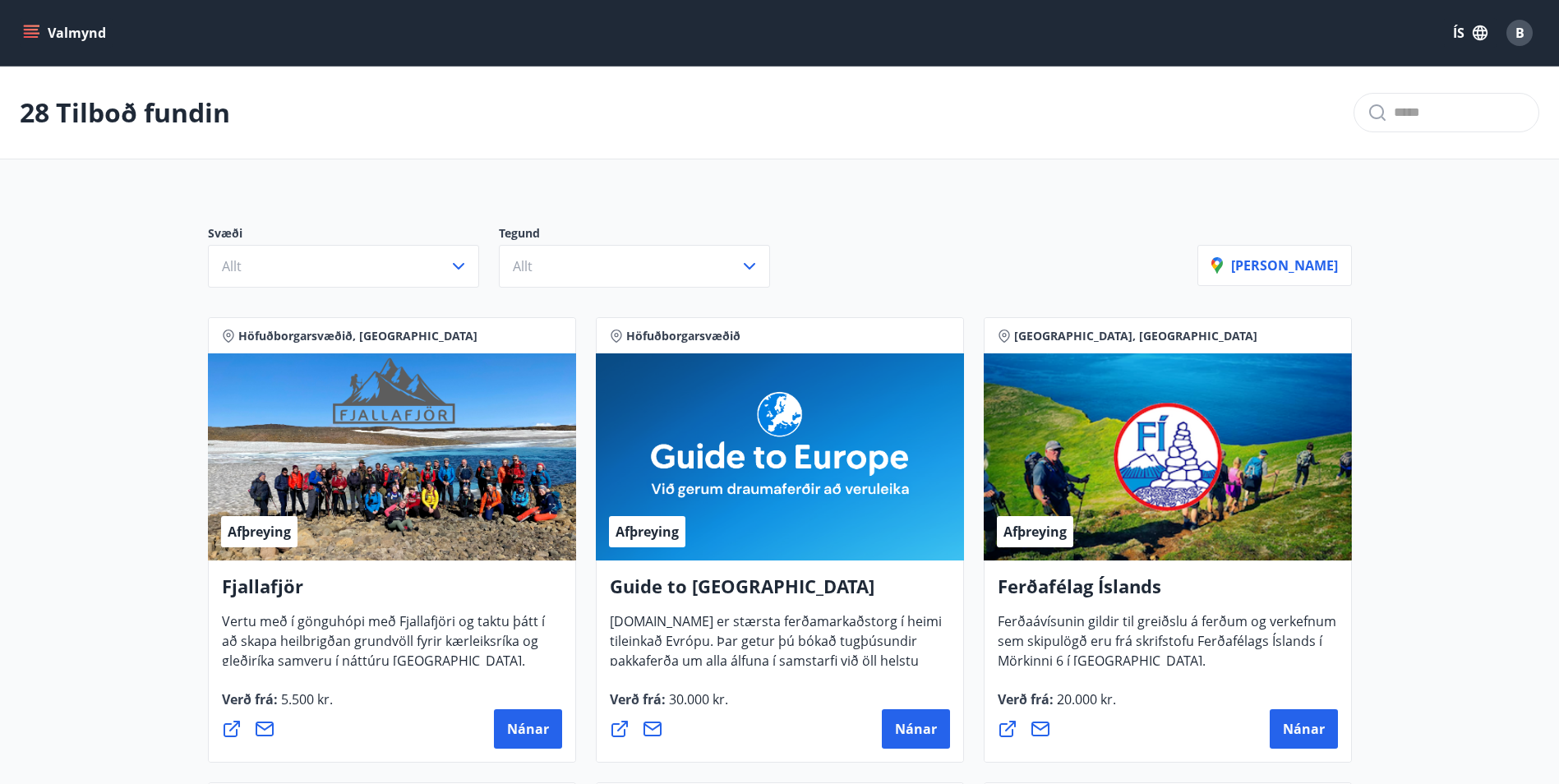
click at [82, 39] on button "Valmynd" at bounding box center [66, 33] width 92 height 30
